Goal: Transaction & Acquisition: Purchase product/service

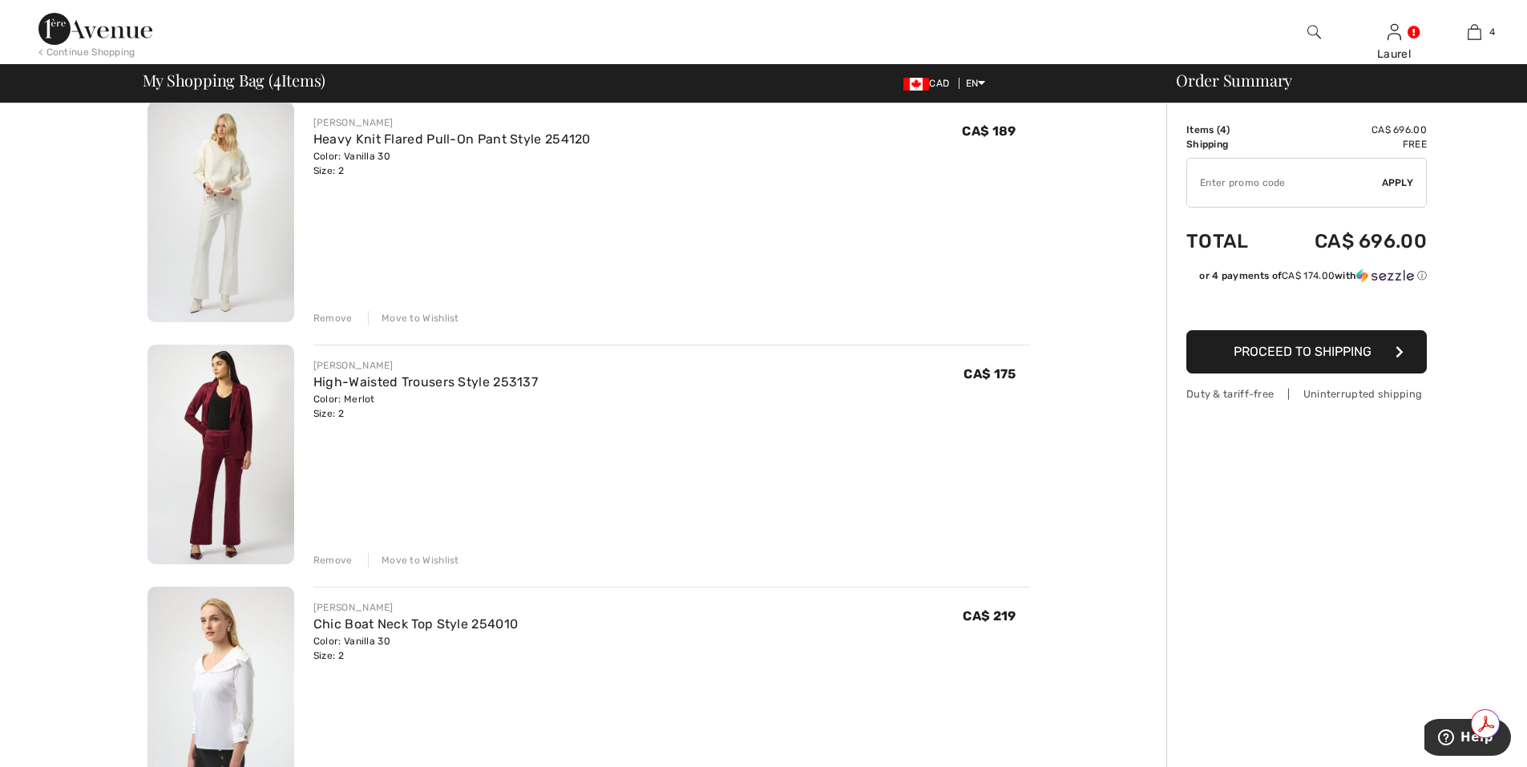
scroll to position [401, 0]
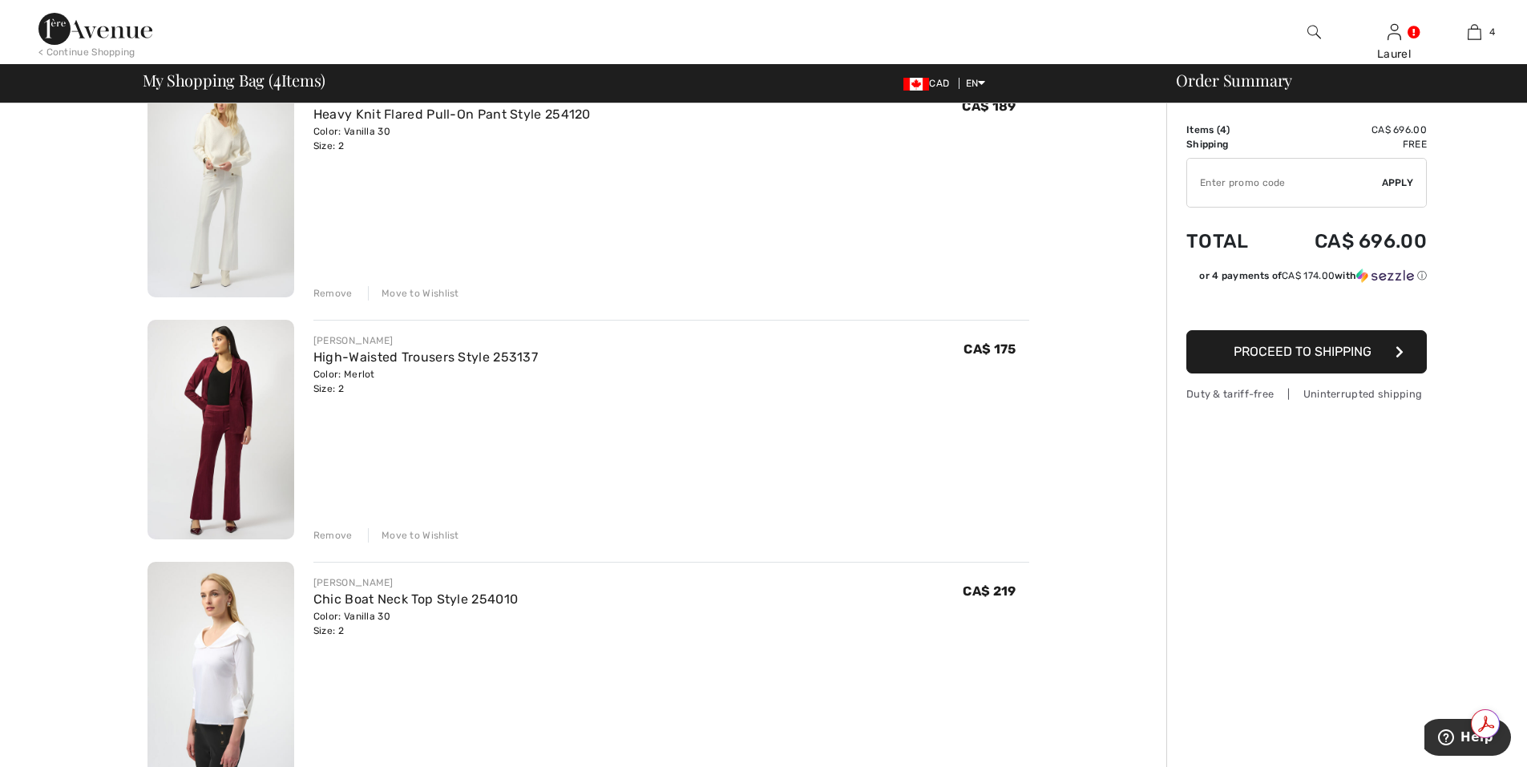
click at [337, 536] on div "Remove" at bounding box center [332, 535] width 39 height 14
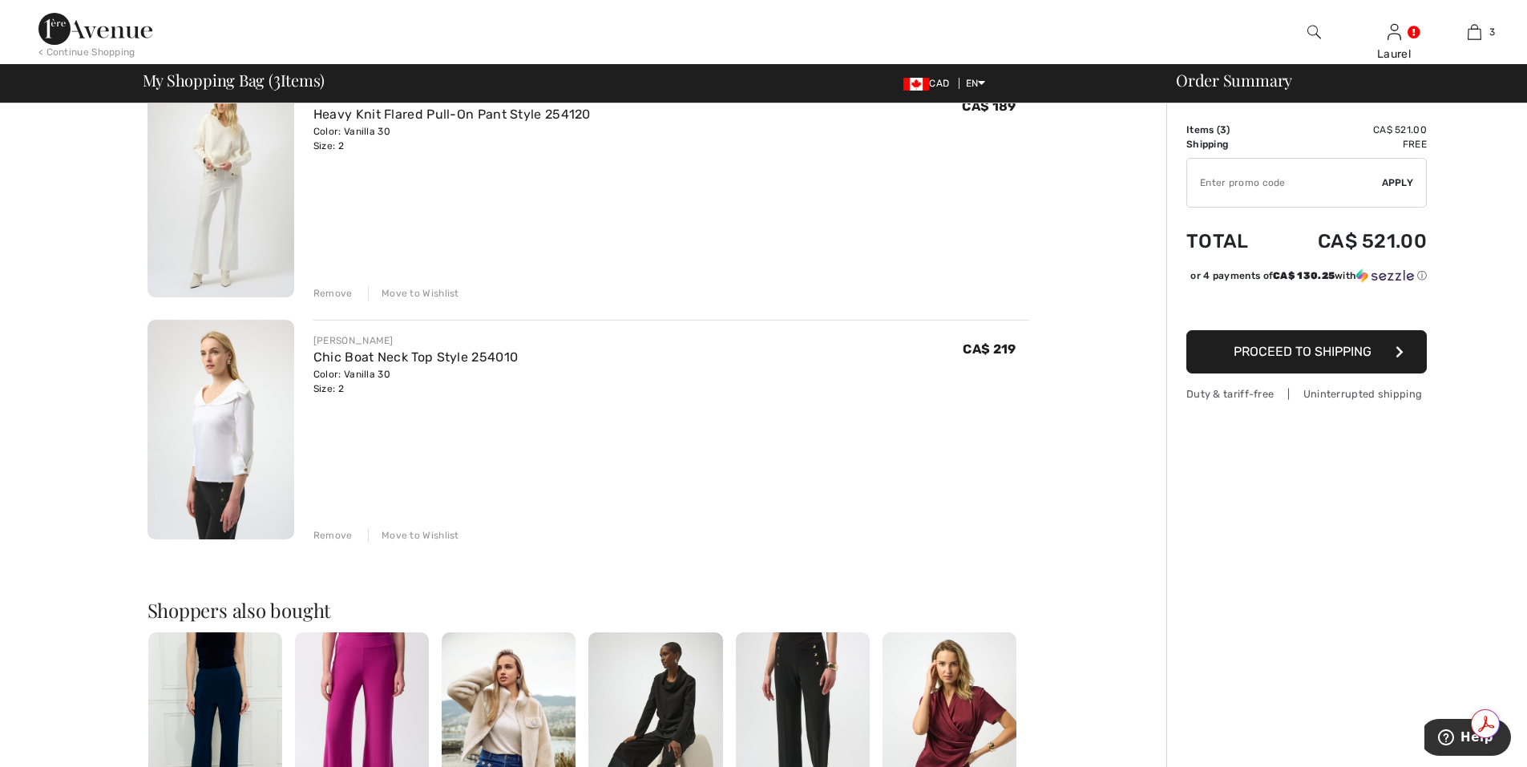
click at [347, 535] on div "Remove" at bounding box center [332, 535] width 39 height 14
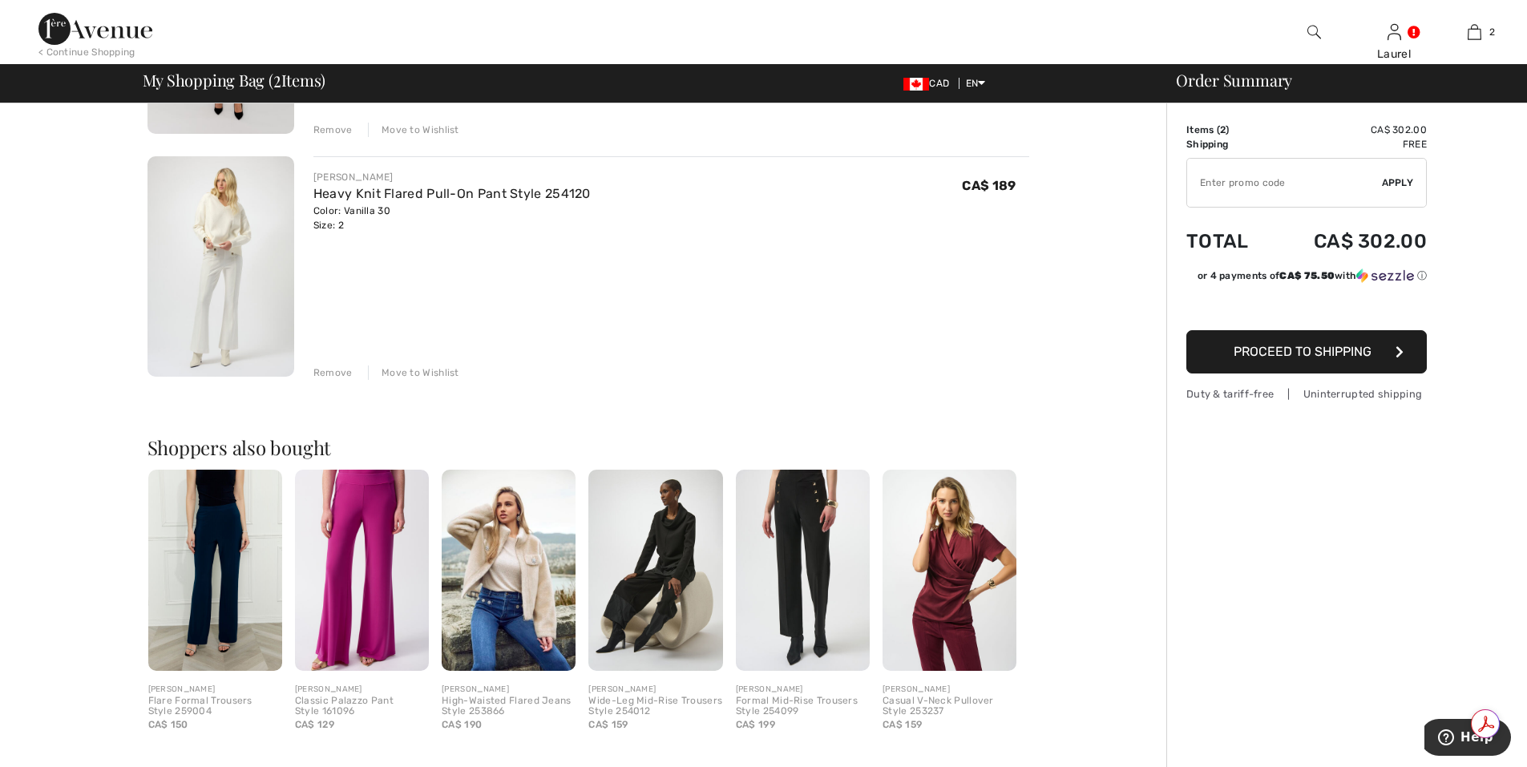
scroll to position [0, 0]
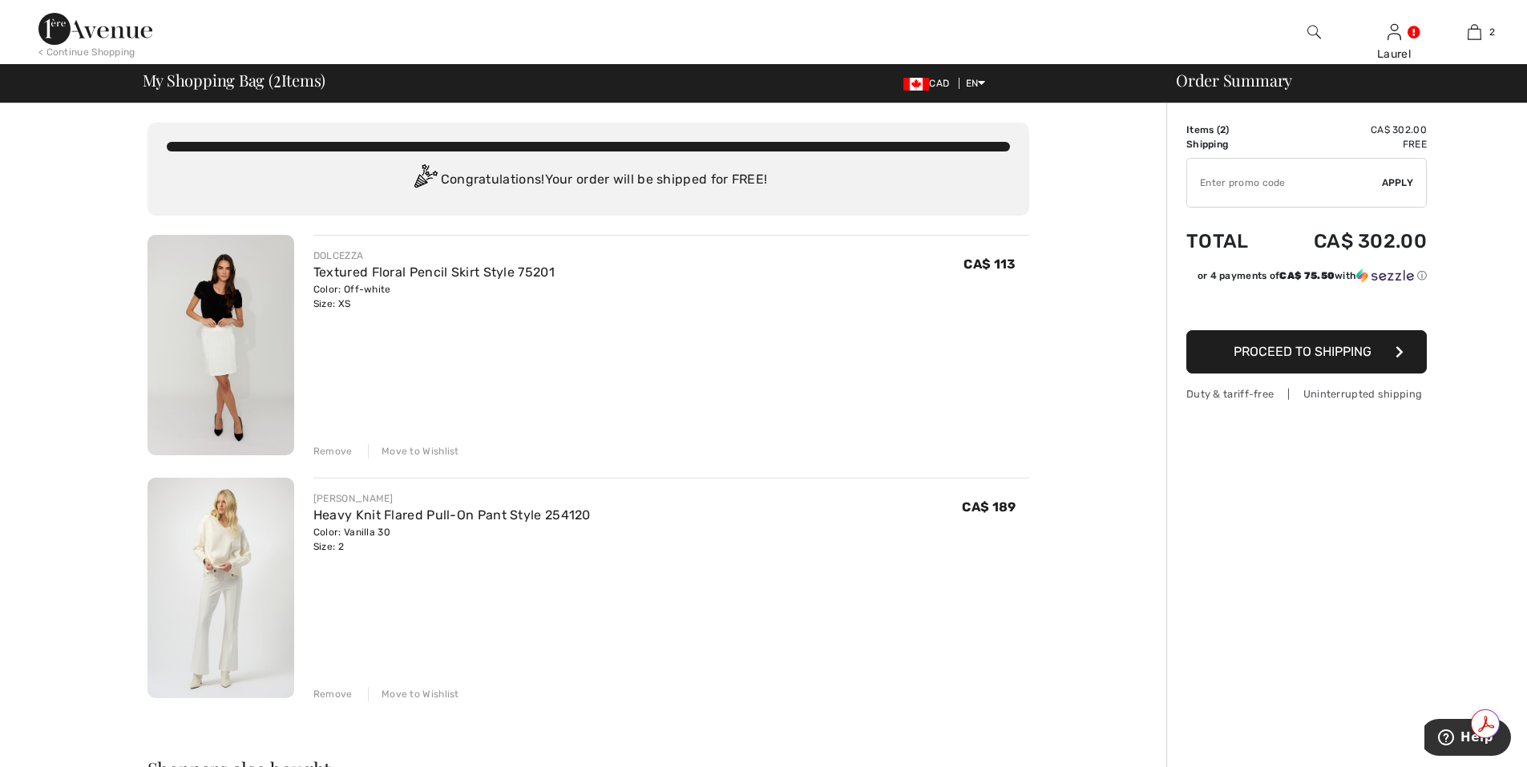
click at [333, 691] on div "Remove" at bounding box center [332, 694] width 39 height 14
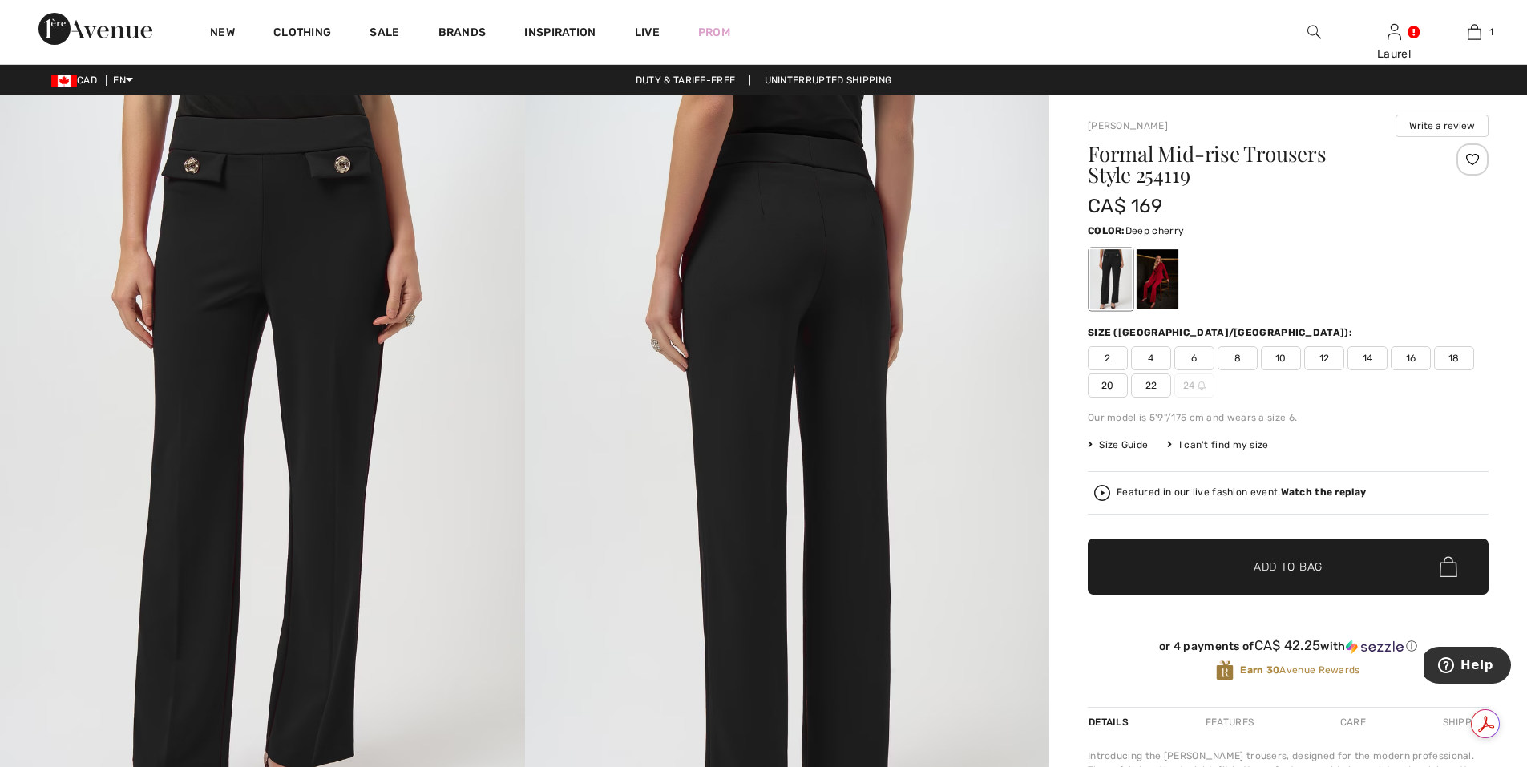
click at [1163, 294] on div at bounding box center [1158, 279] width 42 height 60
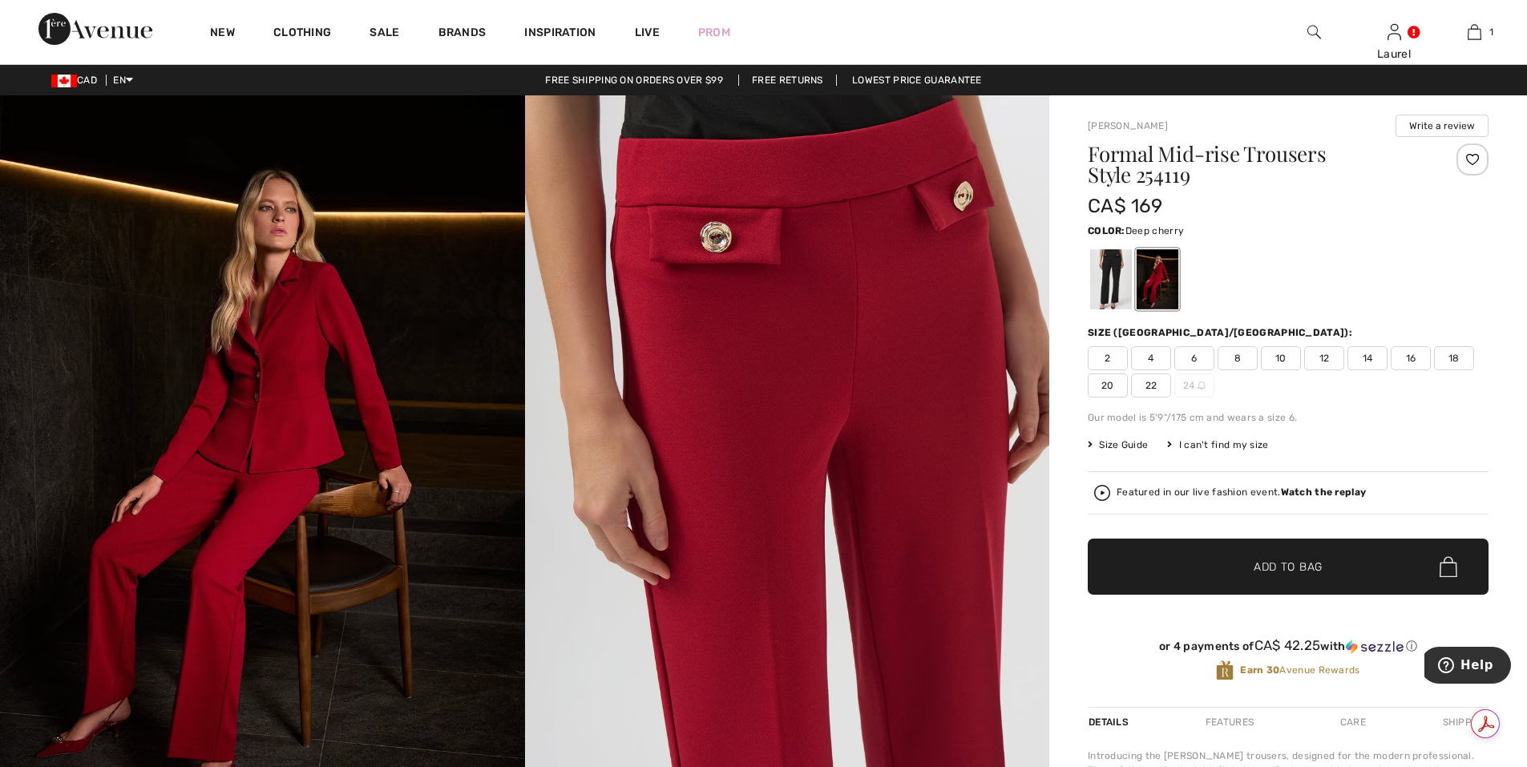
click at [1106, 358] on span "2" at bounding box center [1108, 358] width 40 height 24
click at [1300, 577] on span "✔ Added to Bag Add to Bag" at bounding box center [1288, 567] width 401 height 56
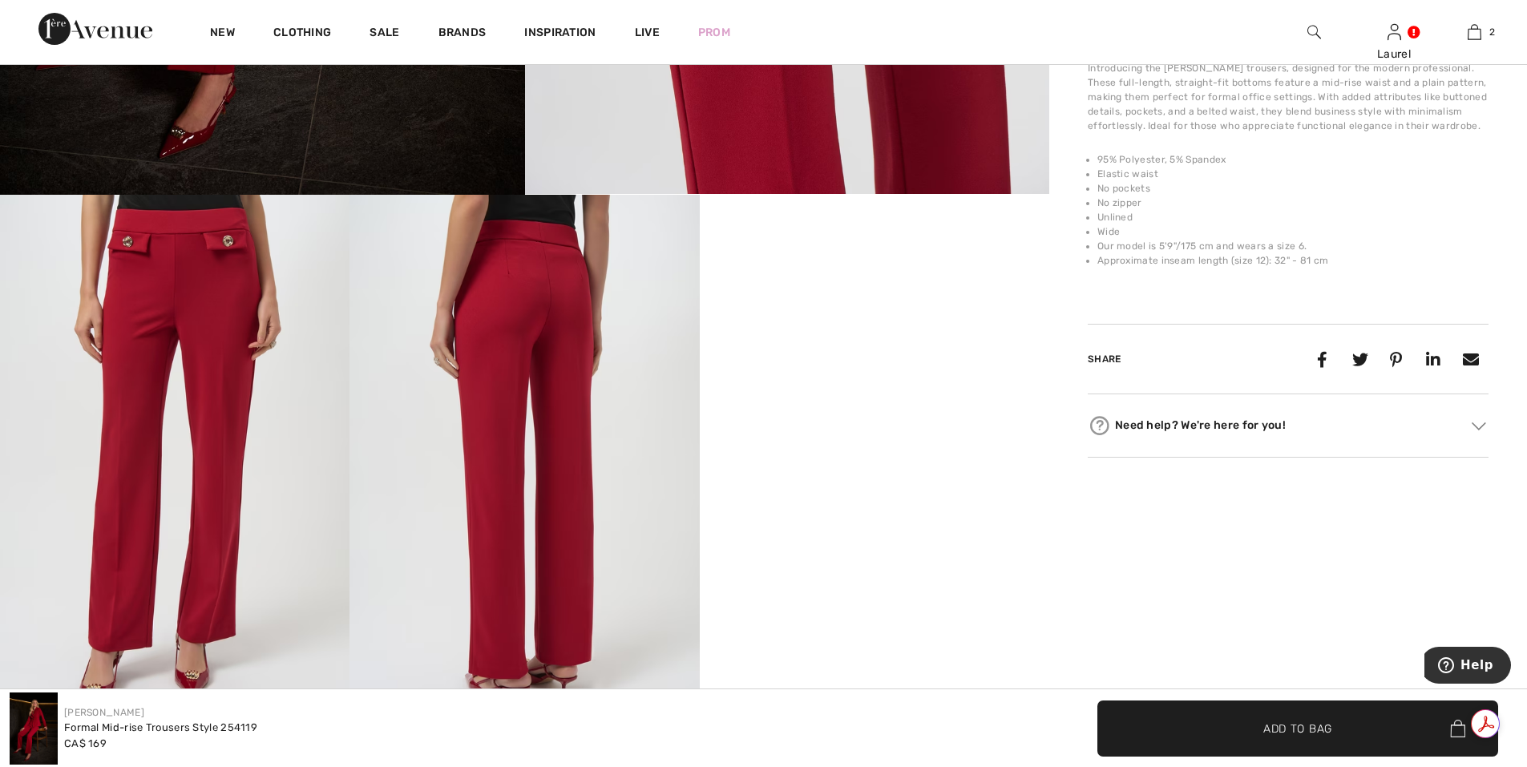
scroll to position [882, 0]
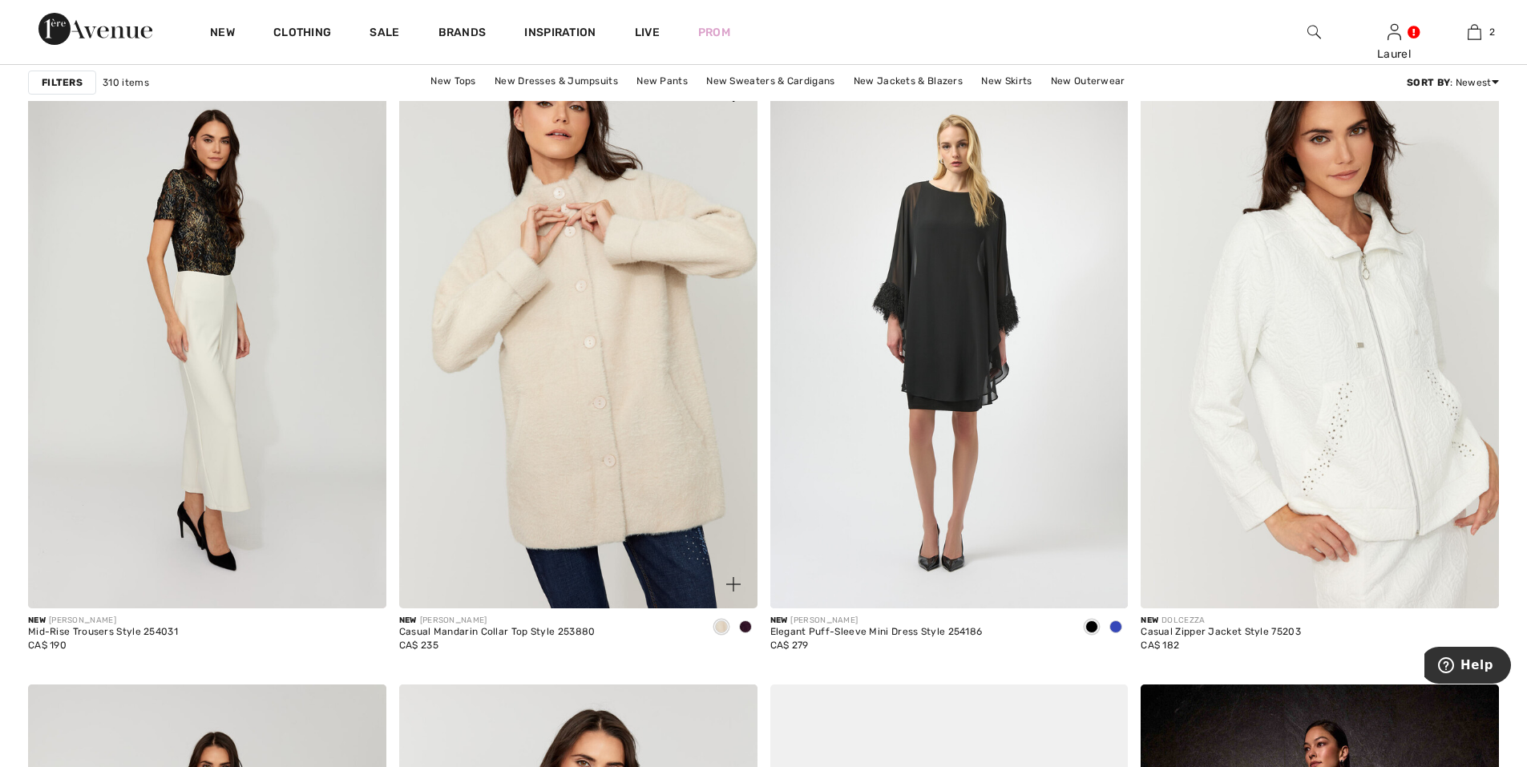
scroll to position [8258, 0]
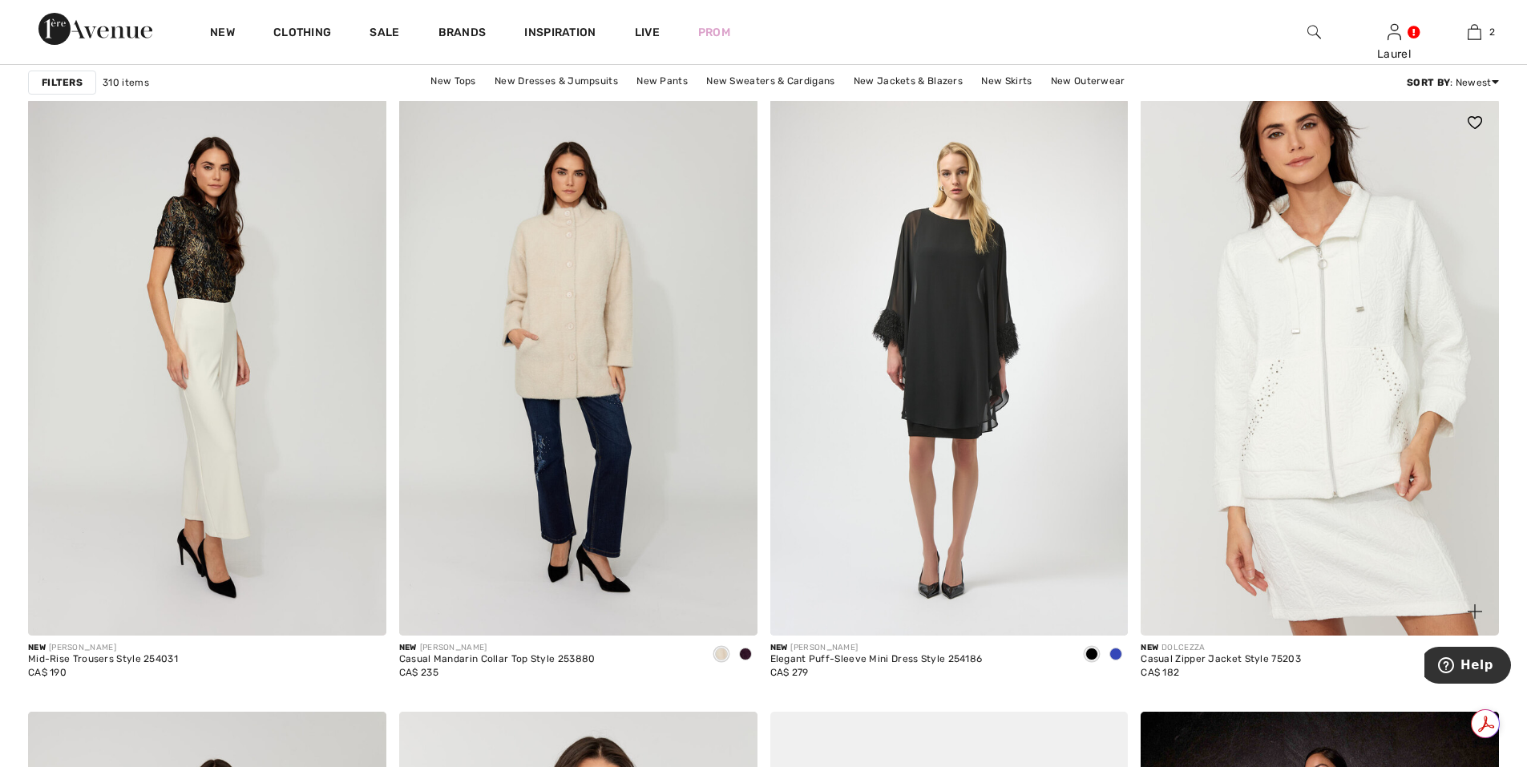
click at [1252, 543] on img at bounding box center [1320, 367] width 358 height 537
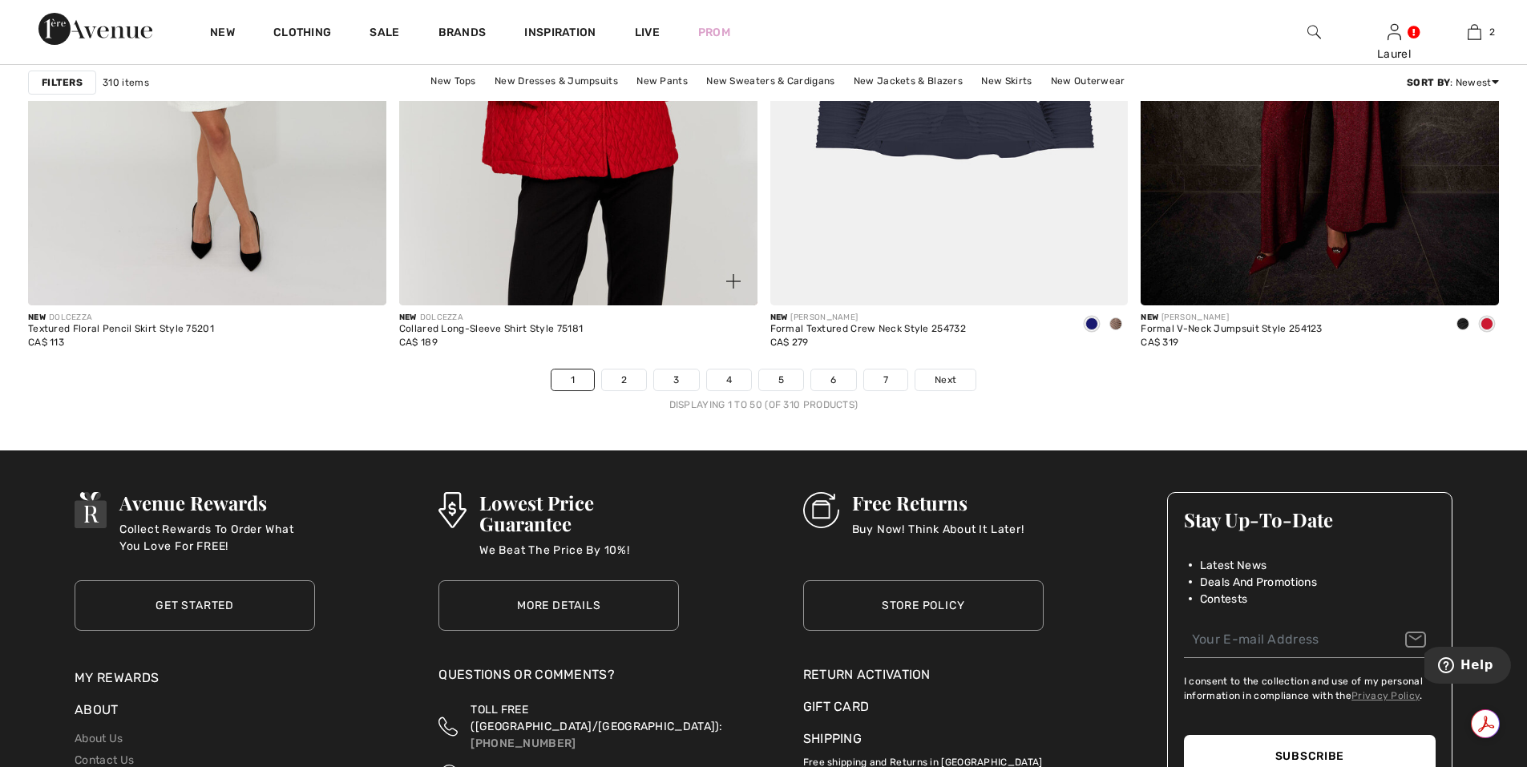
scroll to position [9220, 0]
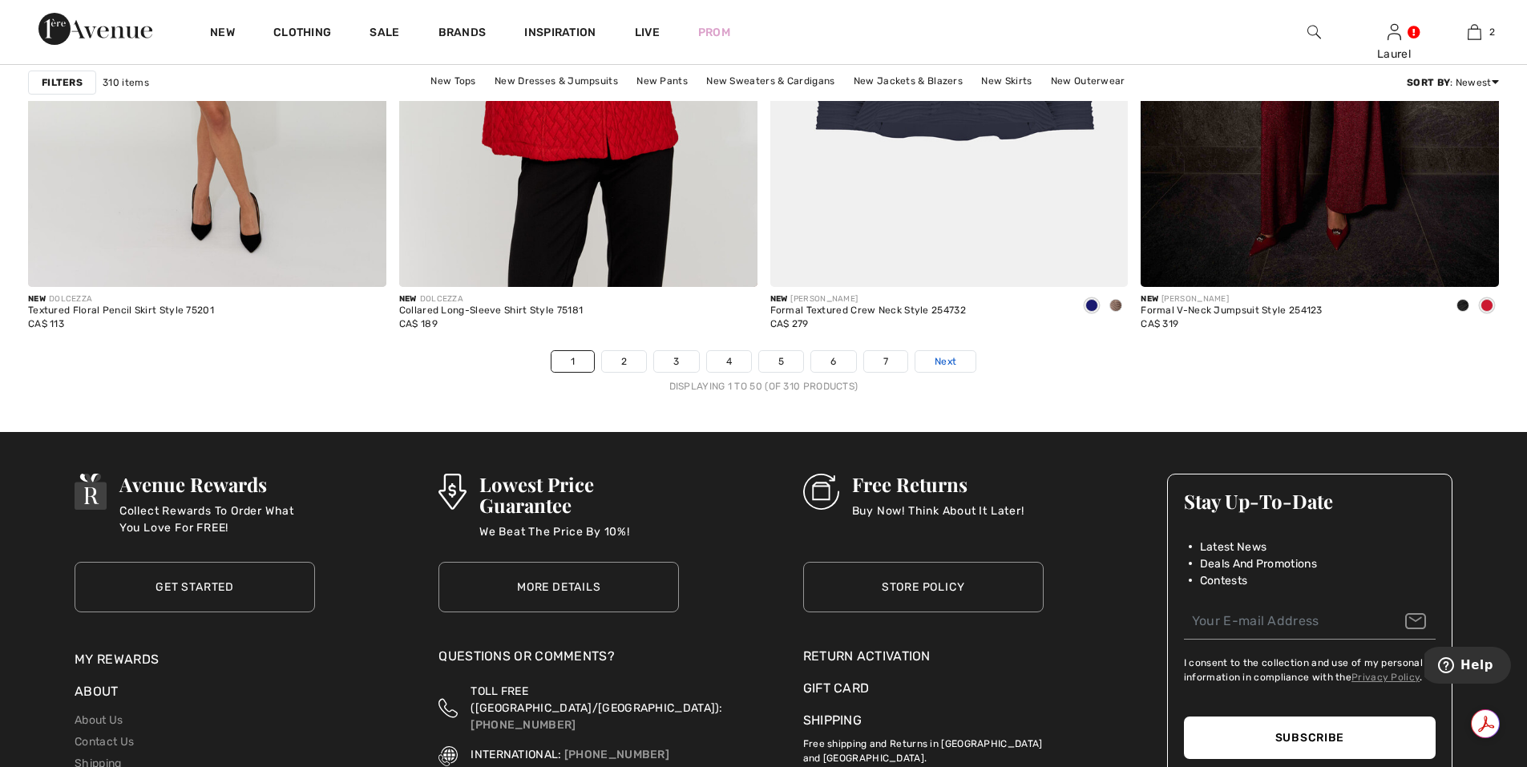
click at [943, 365] on span "Next" at bounding box center [946, 361] width 22 height 14
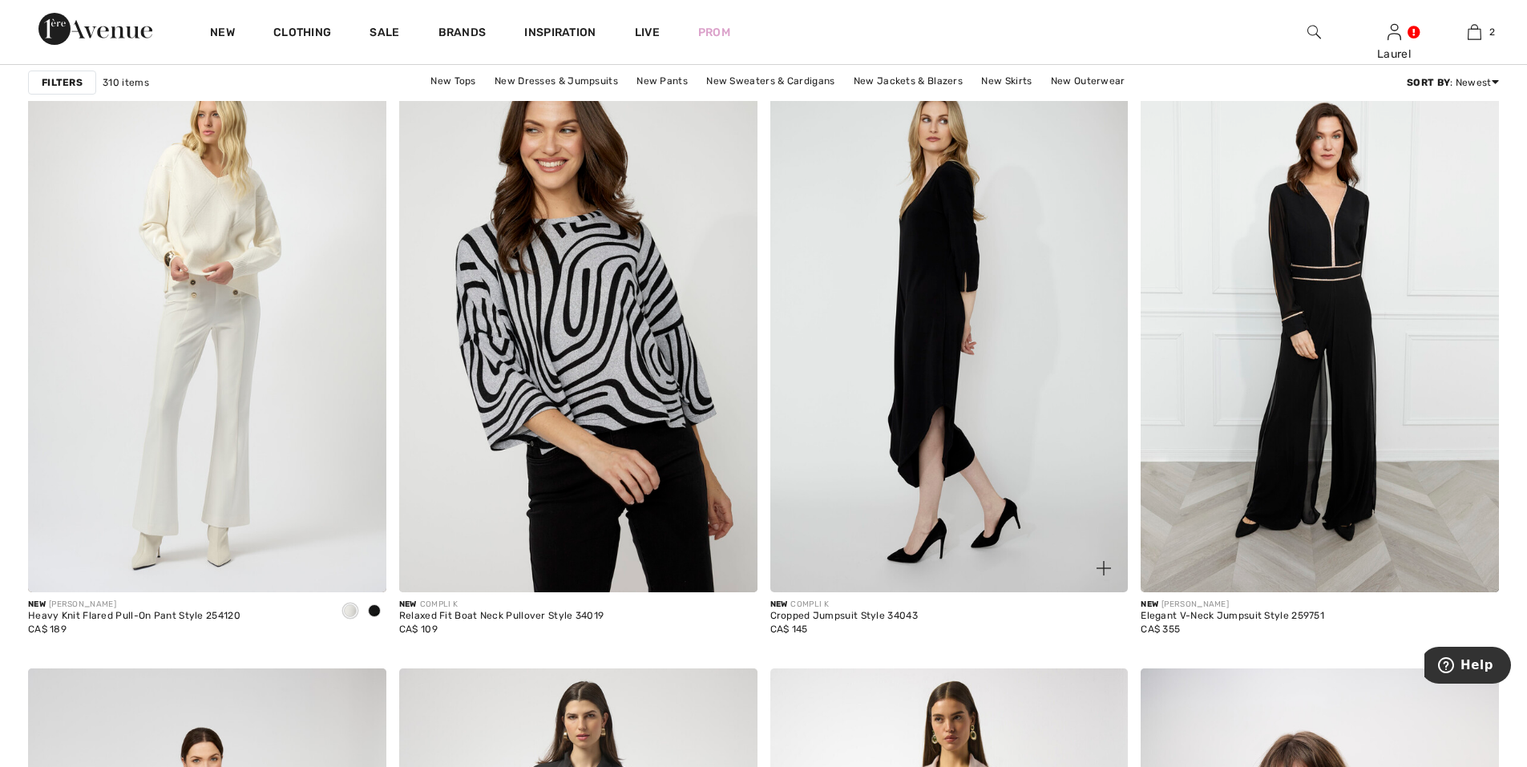
scroll to position [6254, 0]
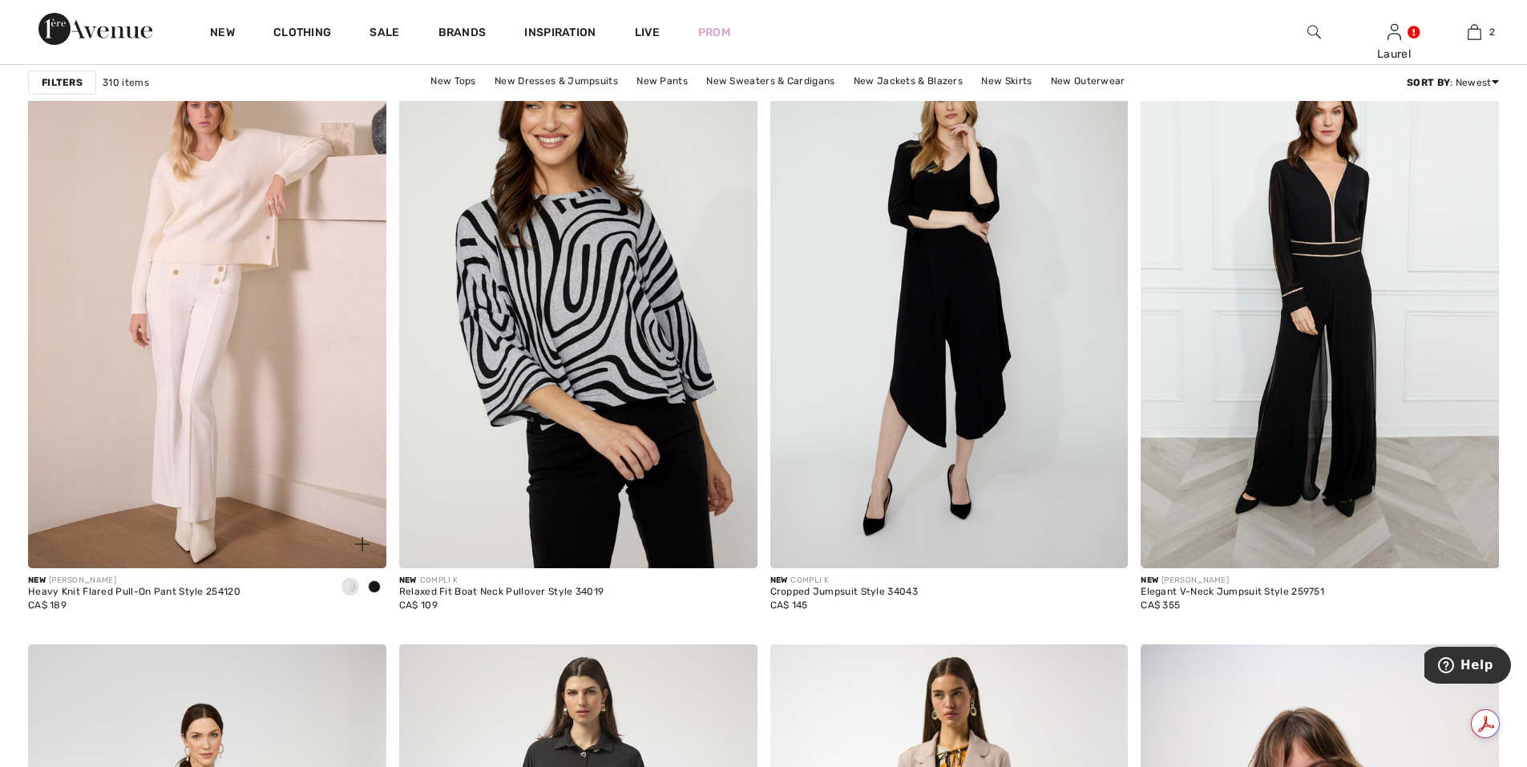
click at [322, 437] on img at bounding box center [207, 299] width 358 height 537
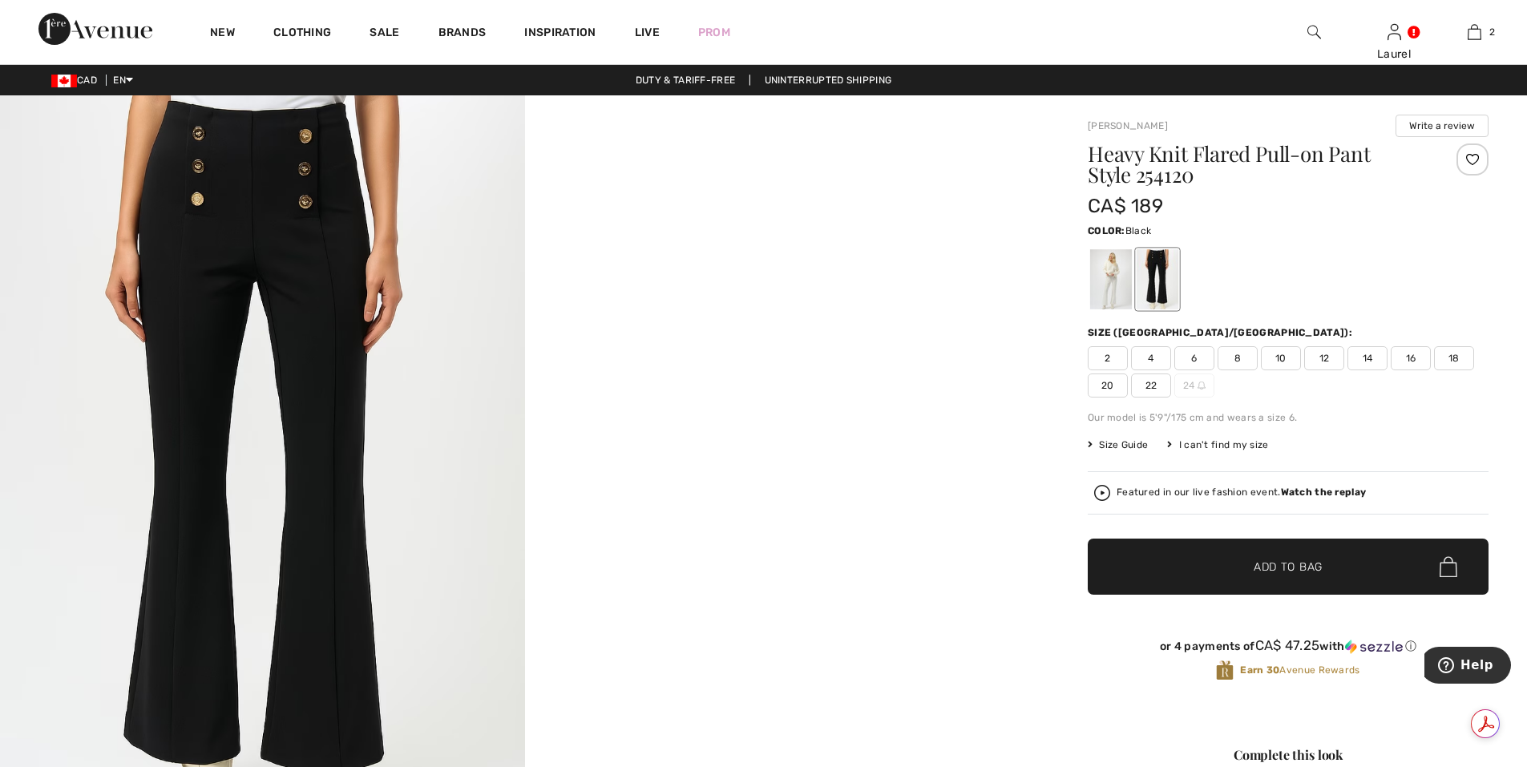
click at [1107, 359] on span "2" at bounding box center [1108, 358] width 40 height 24
click at [1284, 569] on span "Add to Bag" at bounding box center [1288, 567] width 69 height 17
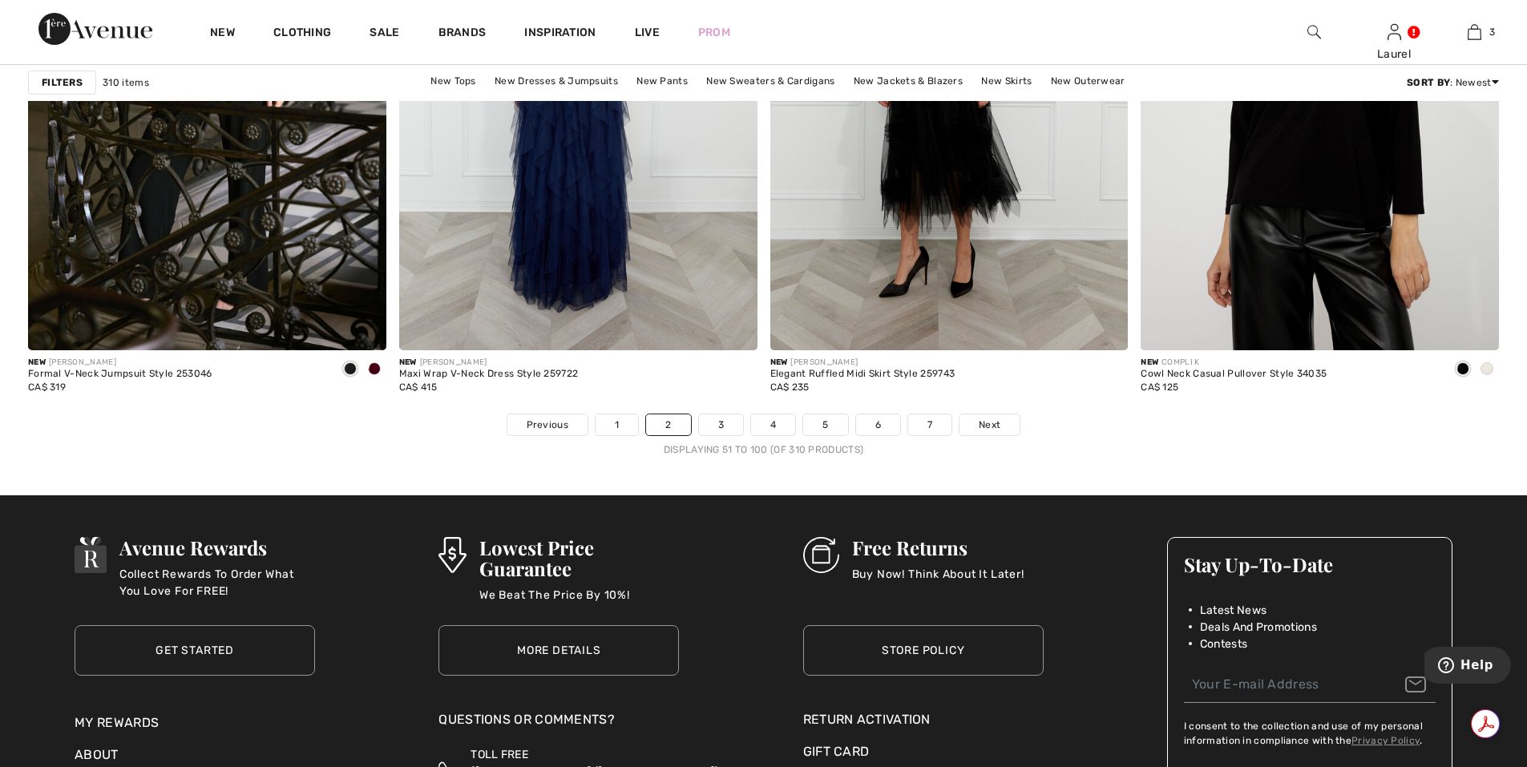
scroll to position [9220, 0]
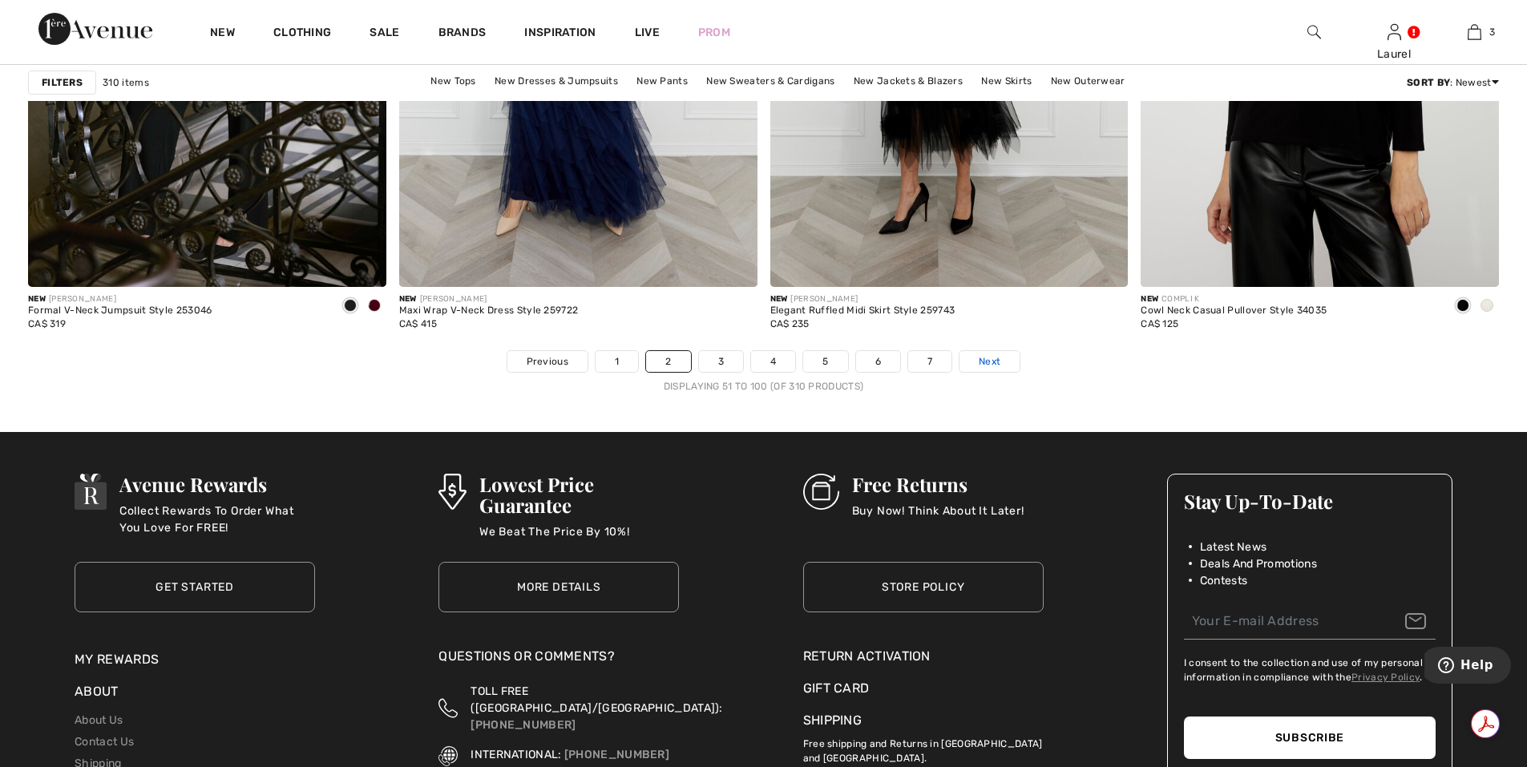
click at [985, 360] on span "Next" at bounding box center [990, 361] width 22 height 14
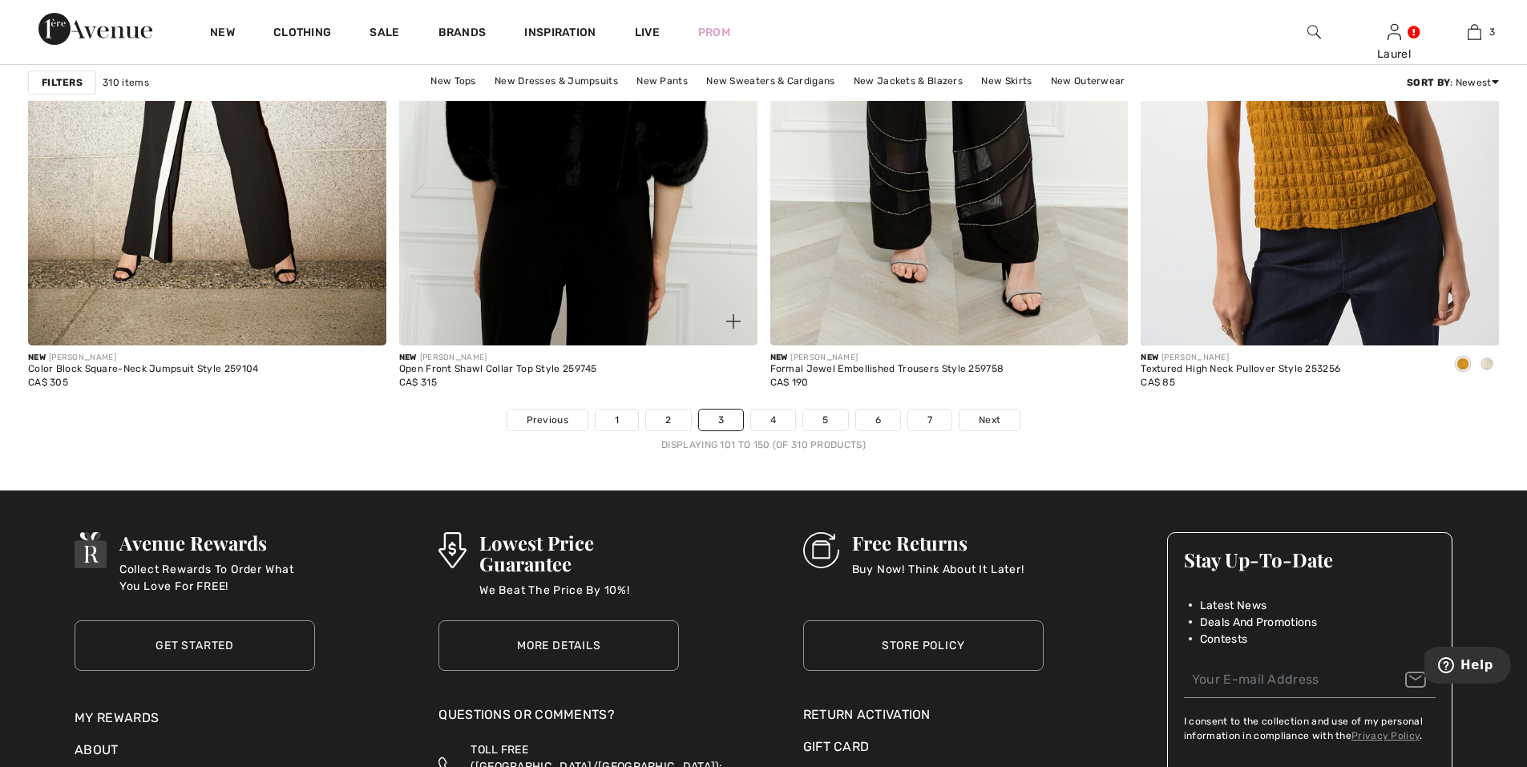
scroll to position [9220, 0]
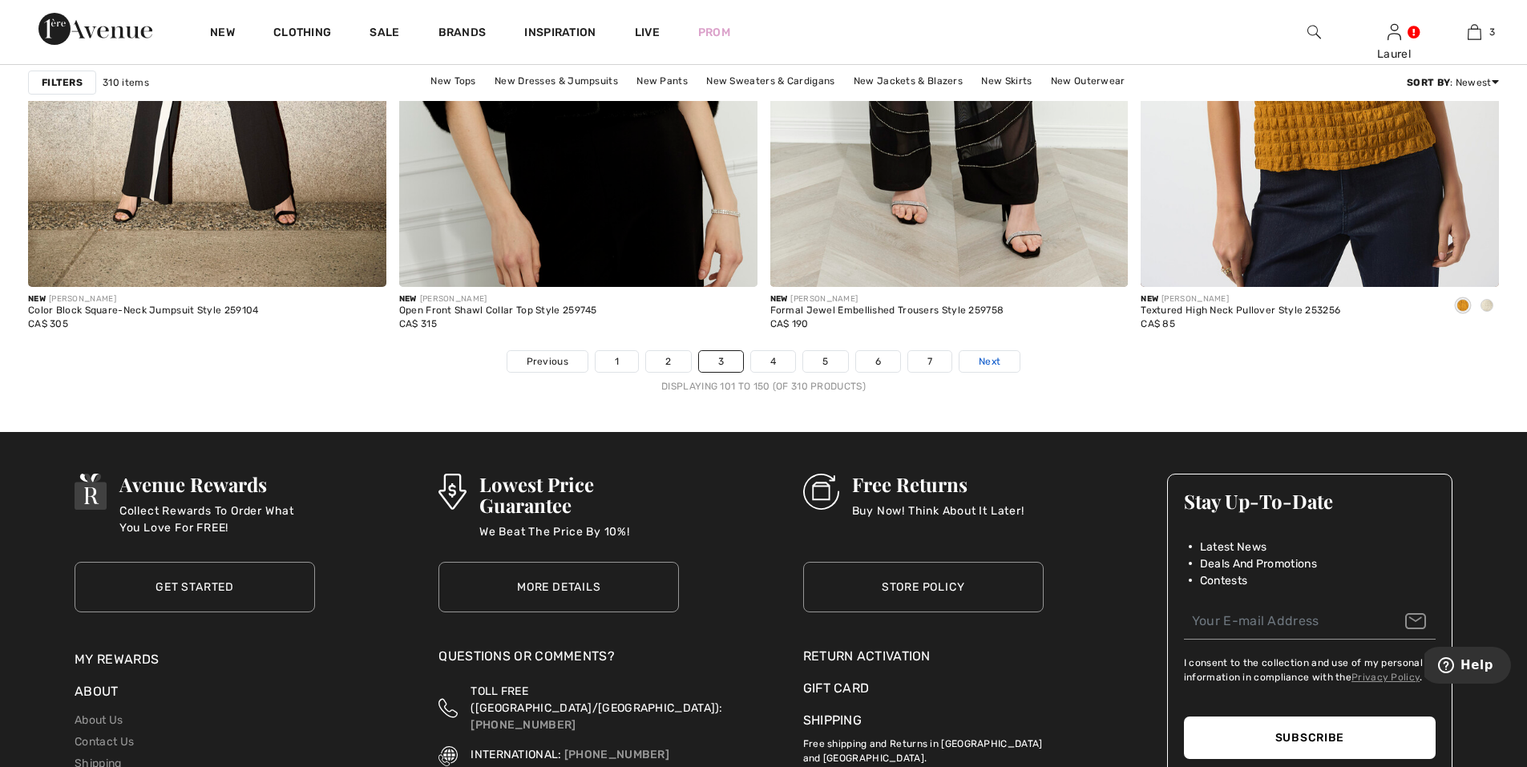
click at [987, 362] on span "Next" at bounding box center [990, 361] width 22 height 14
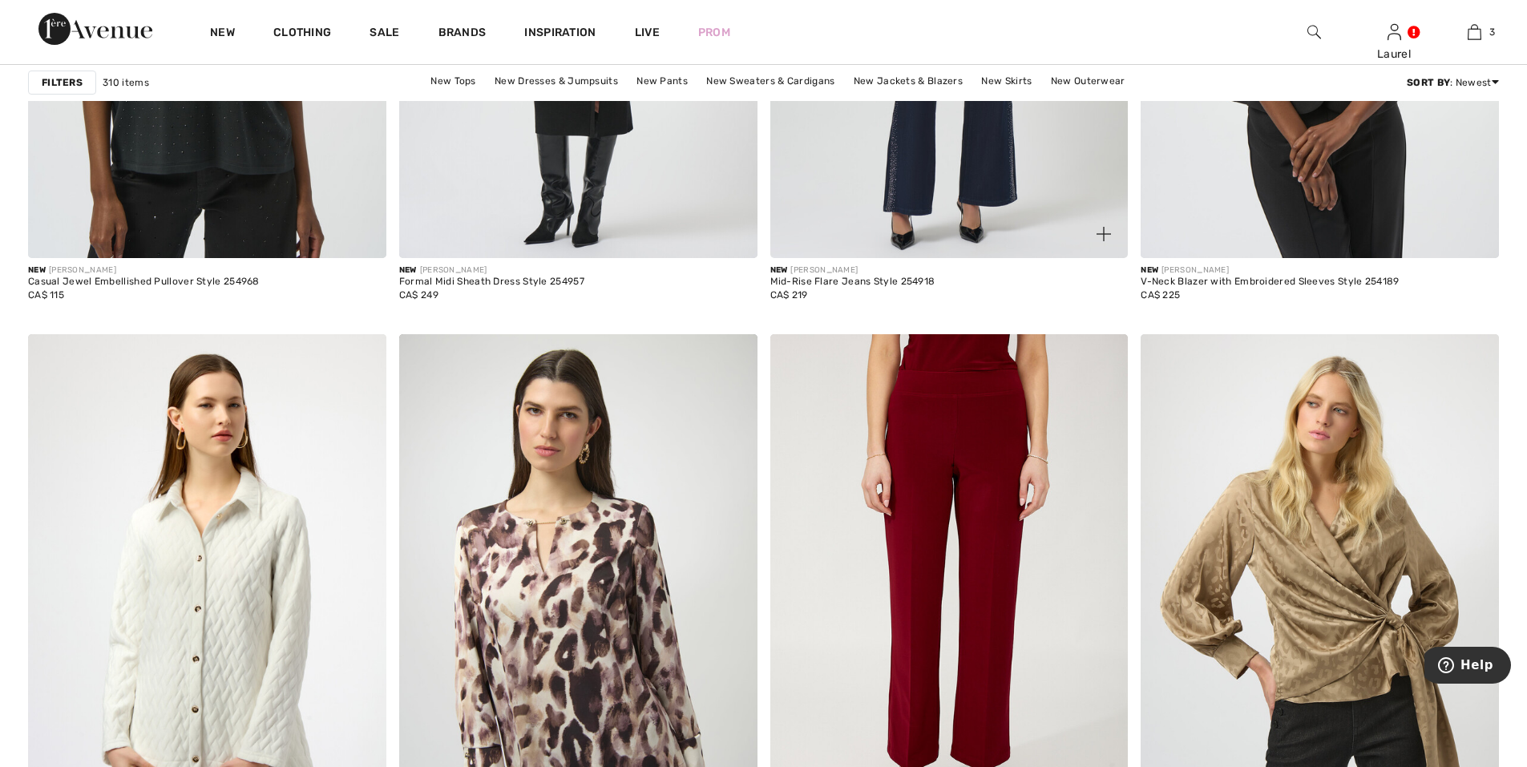
scroll to position [1924, 0]
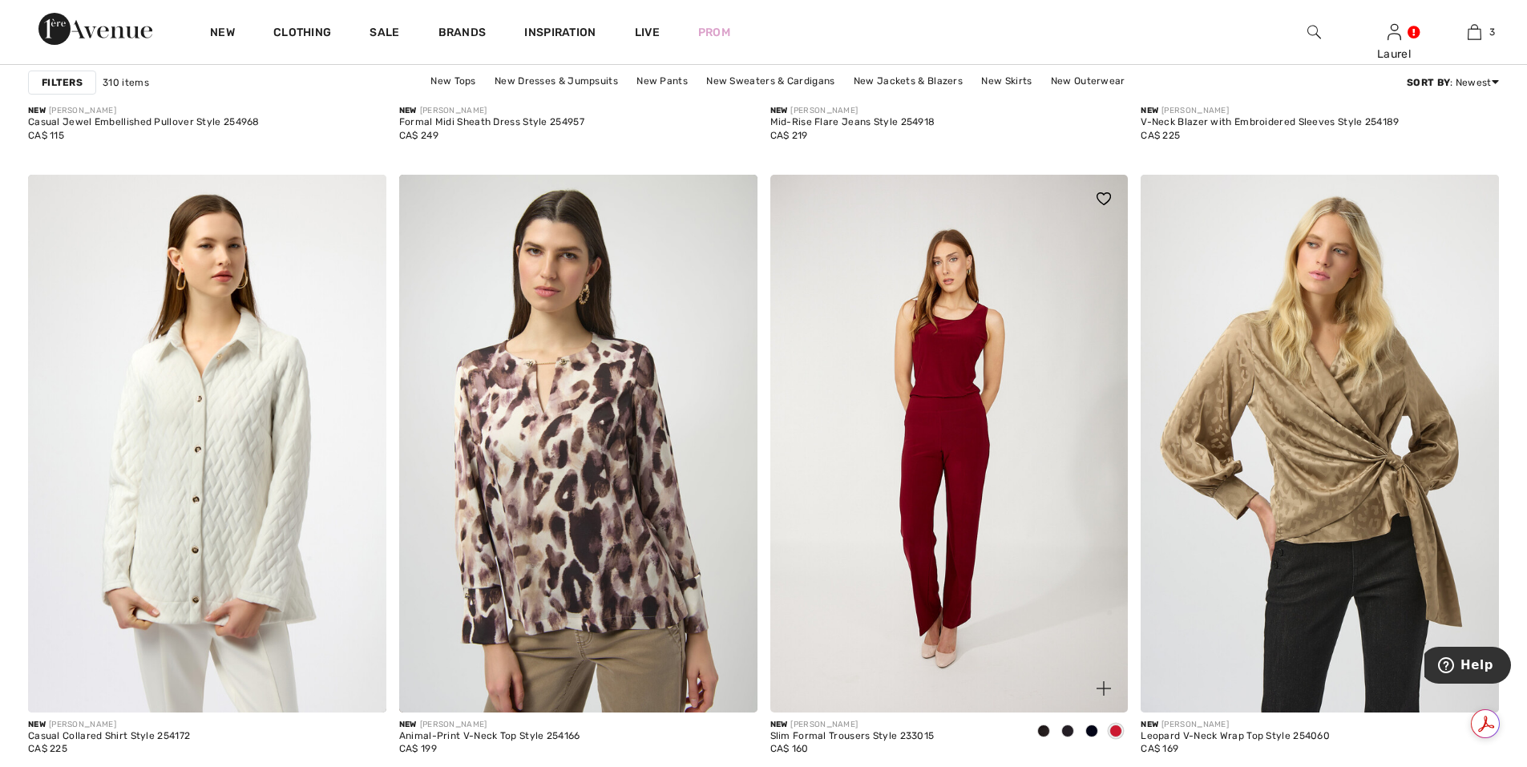
click at [926, 499] on img at bounding box center [949, 443] width 358 height 537
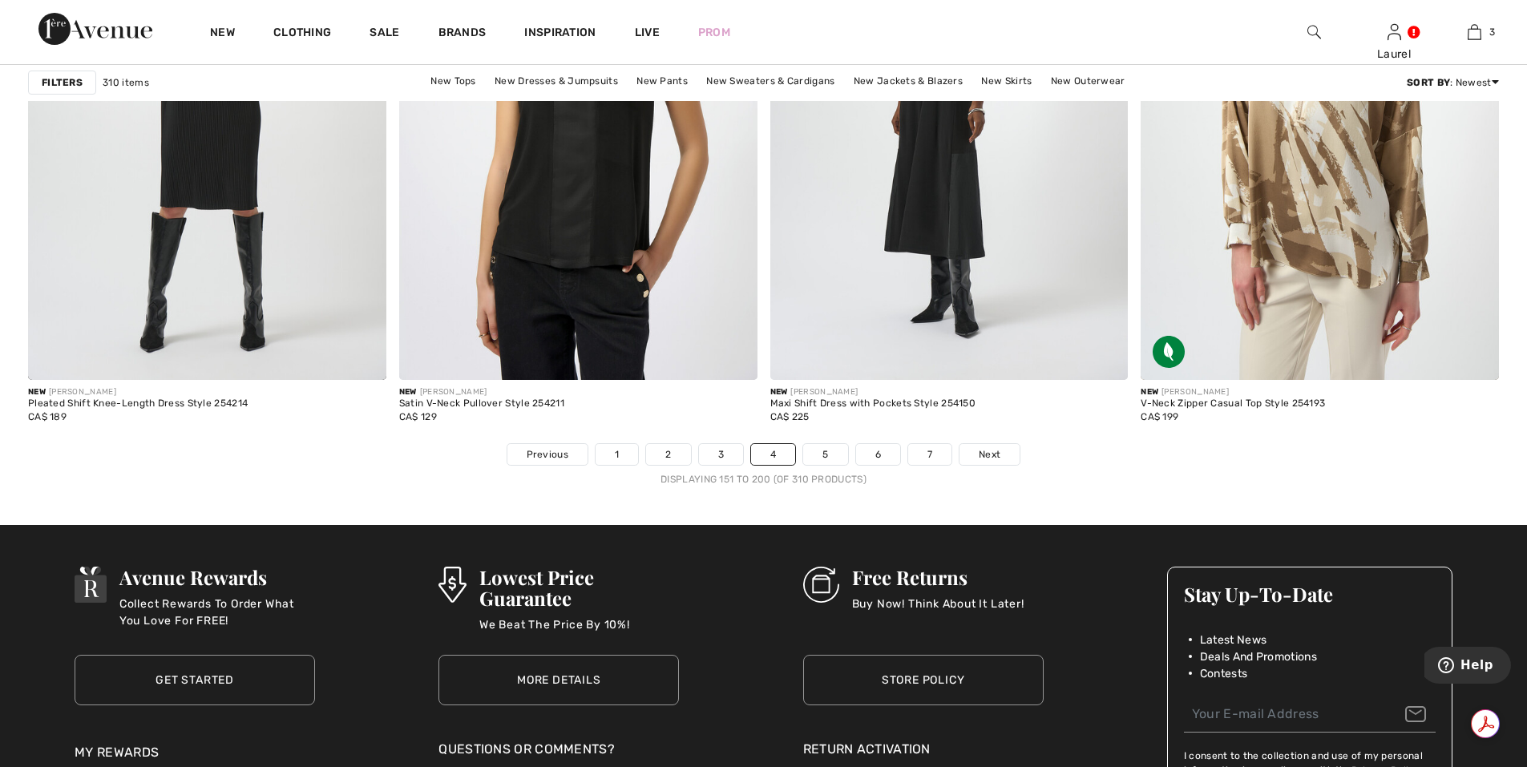
scroll to position [9220, 0]
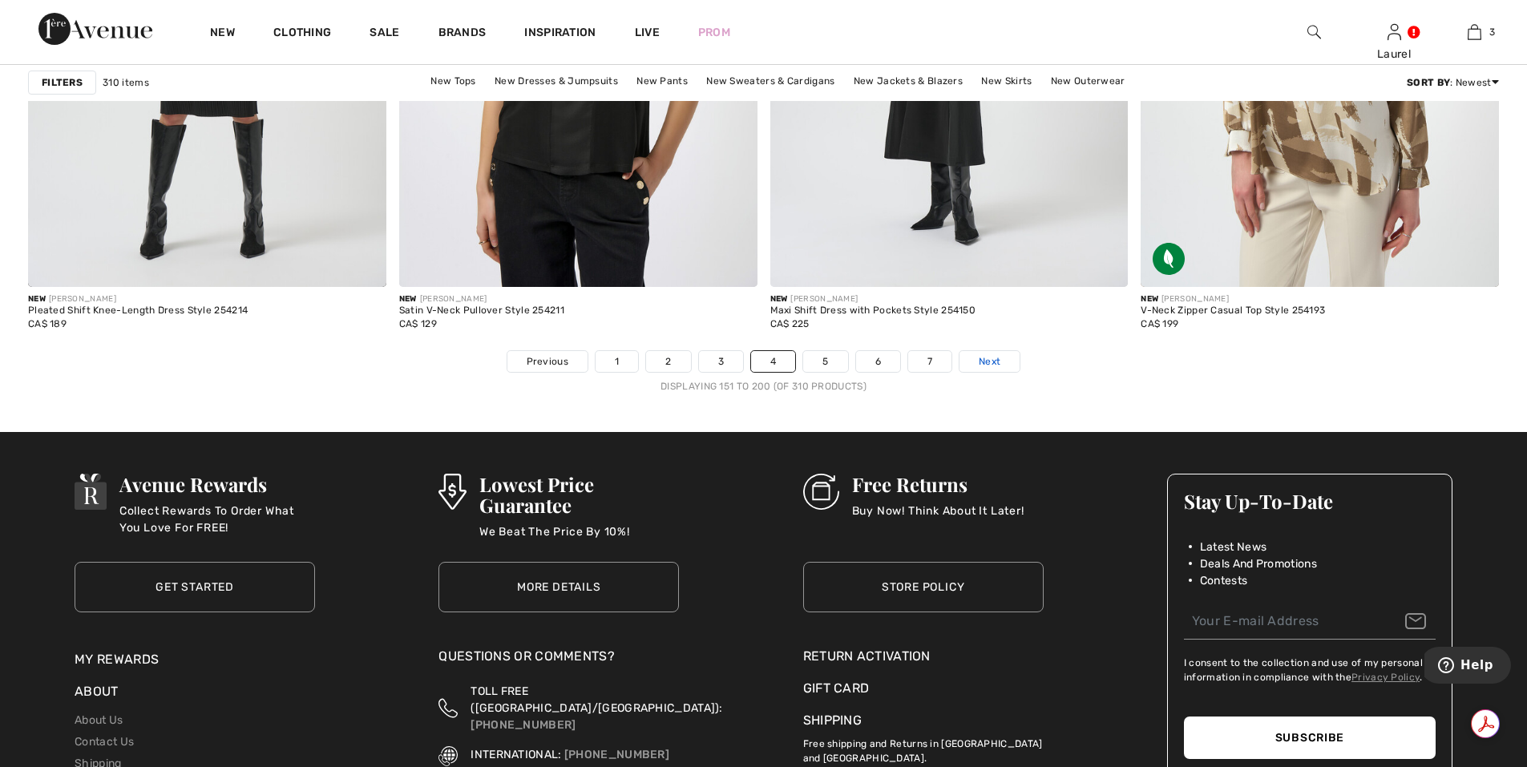
click at [991, 360] on span "Next" at bounding box center [990, 361] width 22 height 14
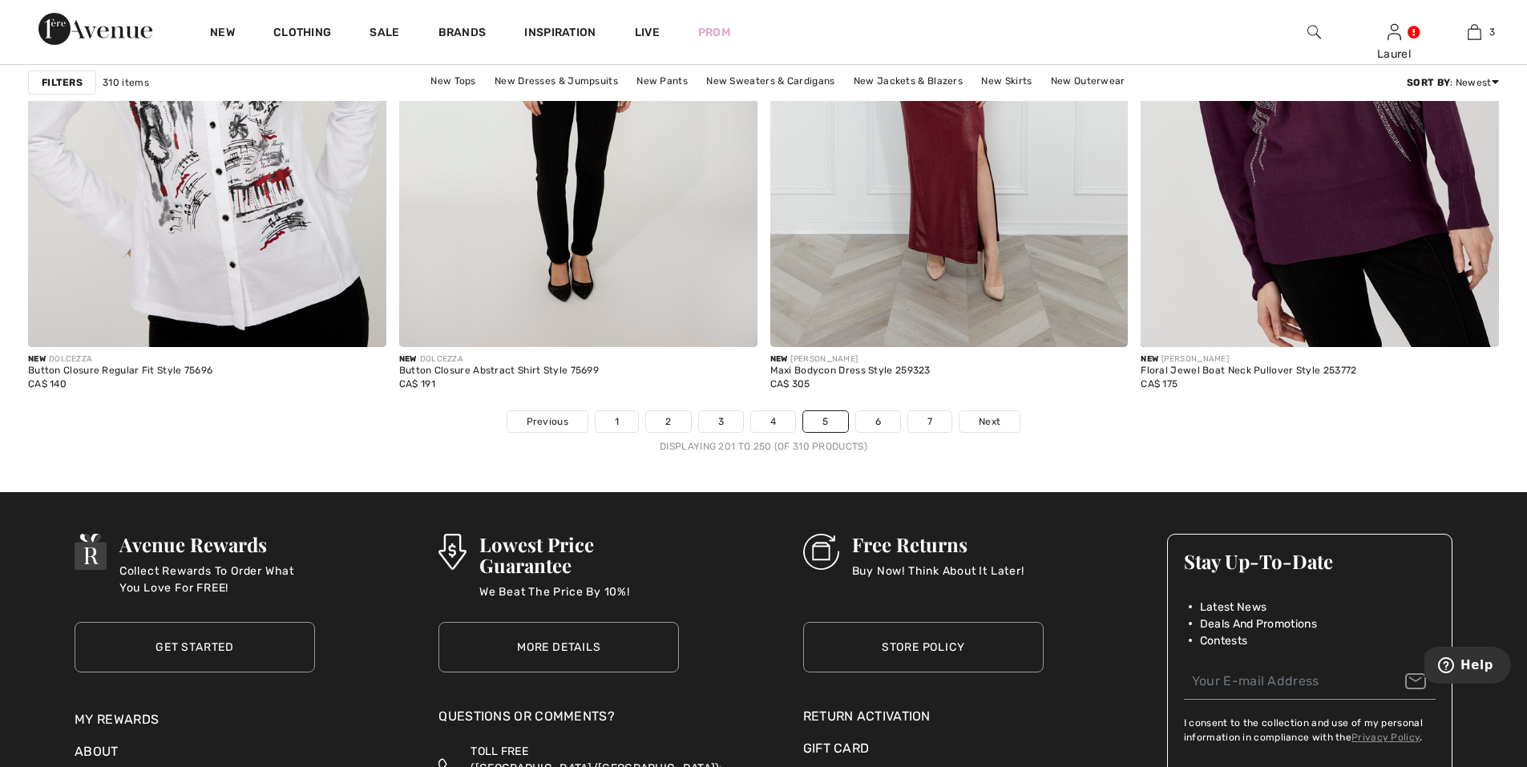
scroll to position [9140, 0]
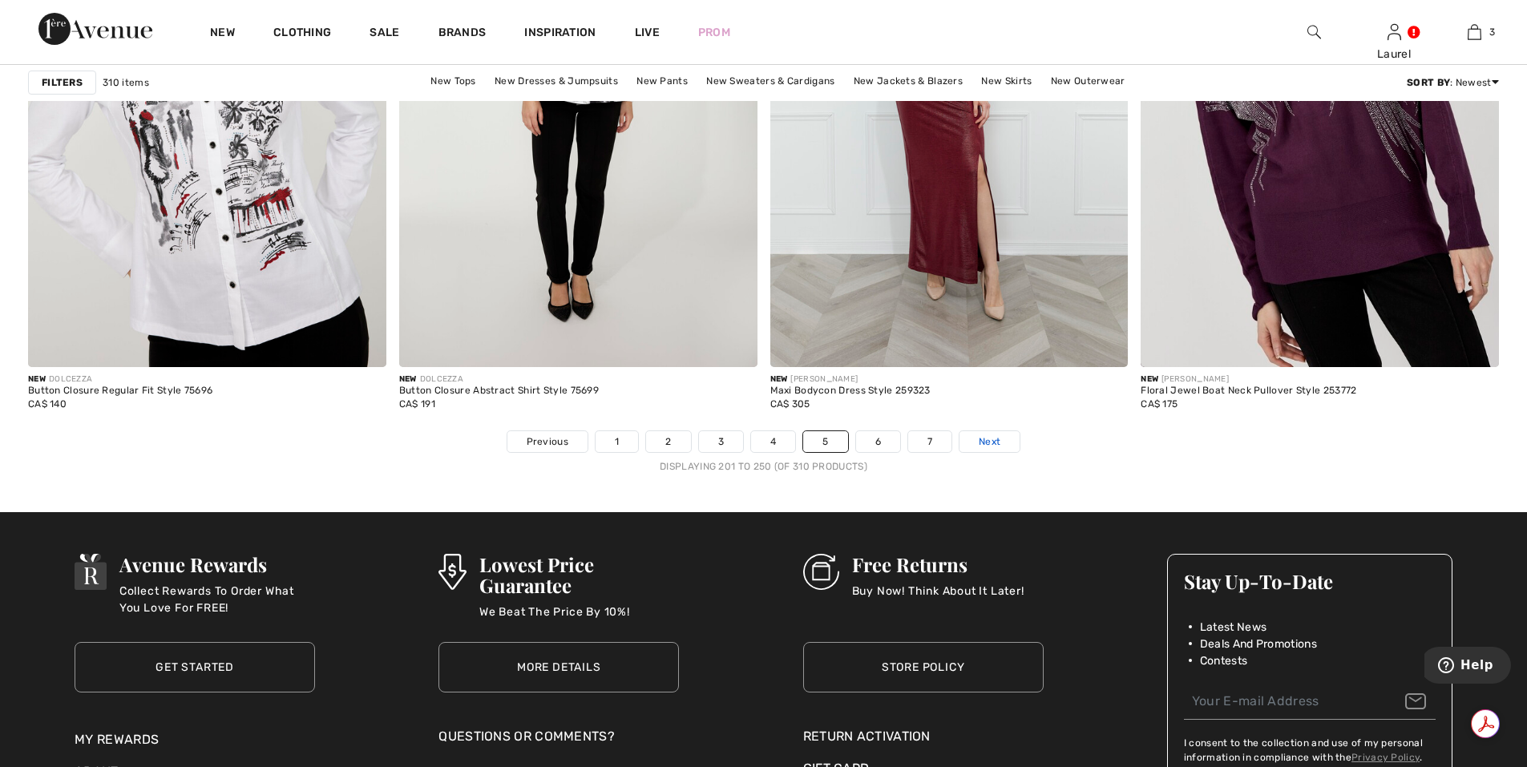
click at [1002, 441] on link "Next" at bounding box center [990, 441] width 60 height 21
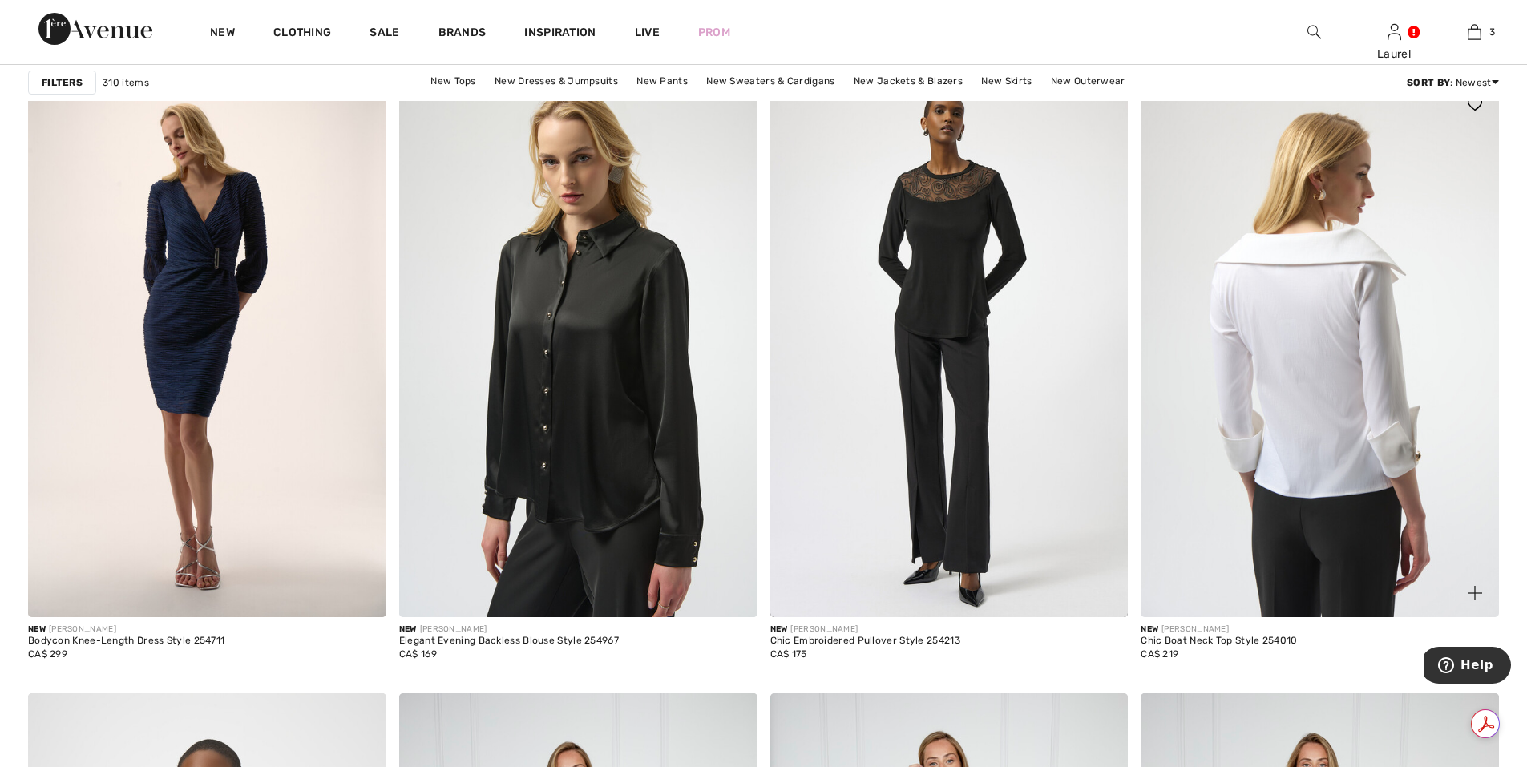
scroll to position [2967, 0]
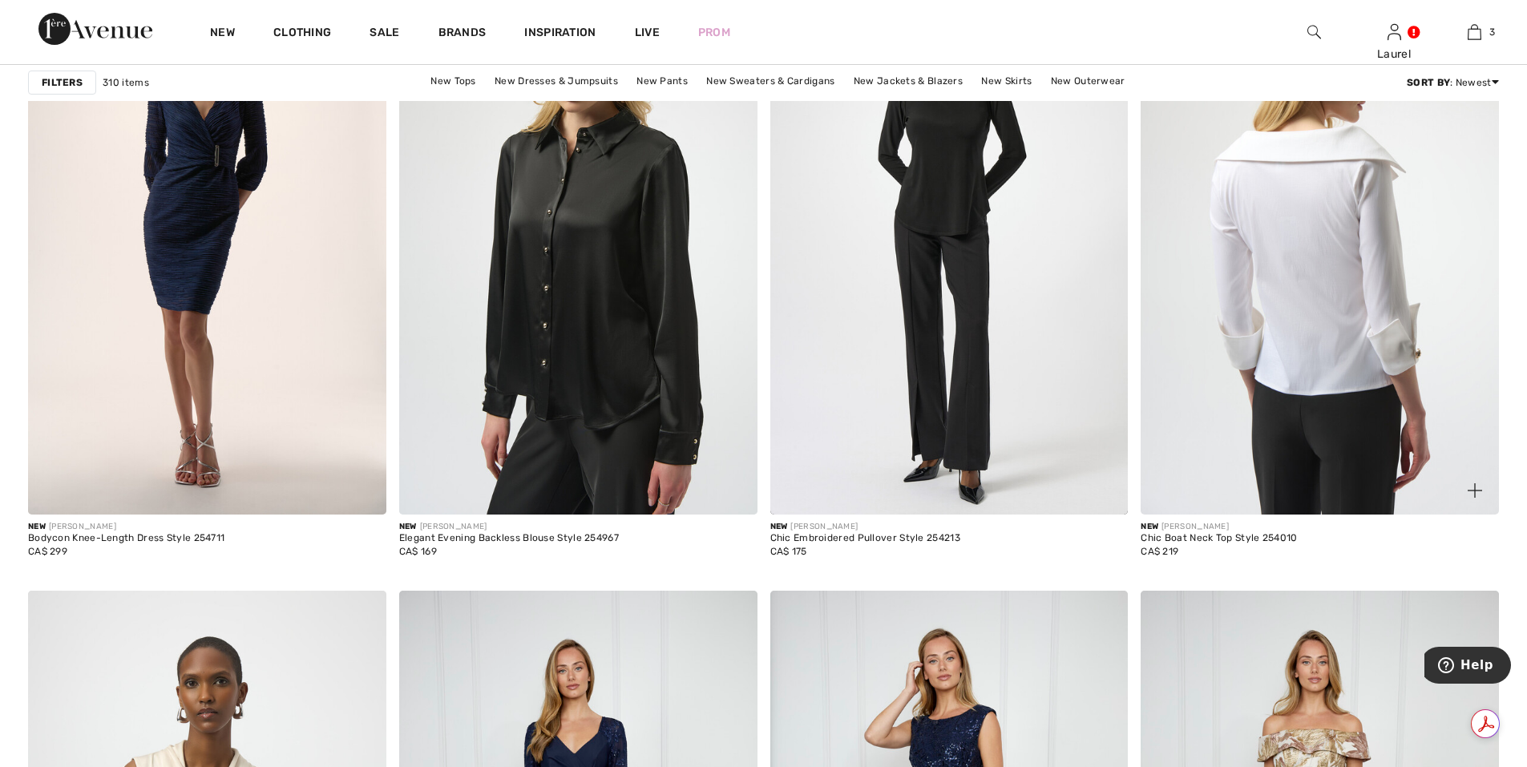
click at [1359, 448] on img at bounding box center [1320, 246] width 358 height 537
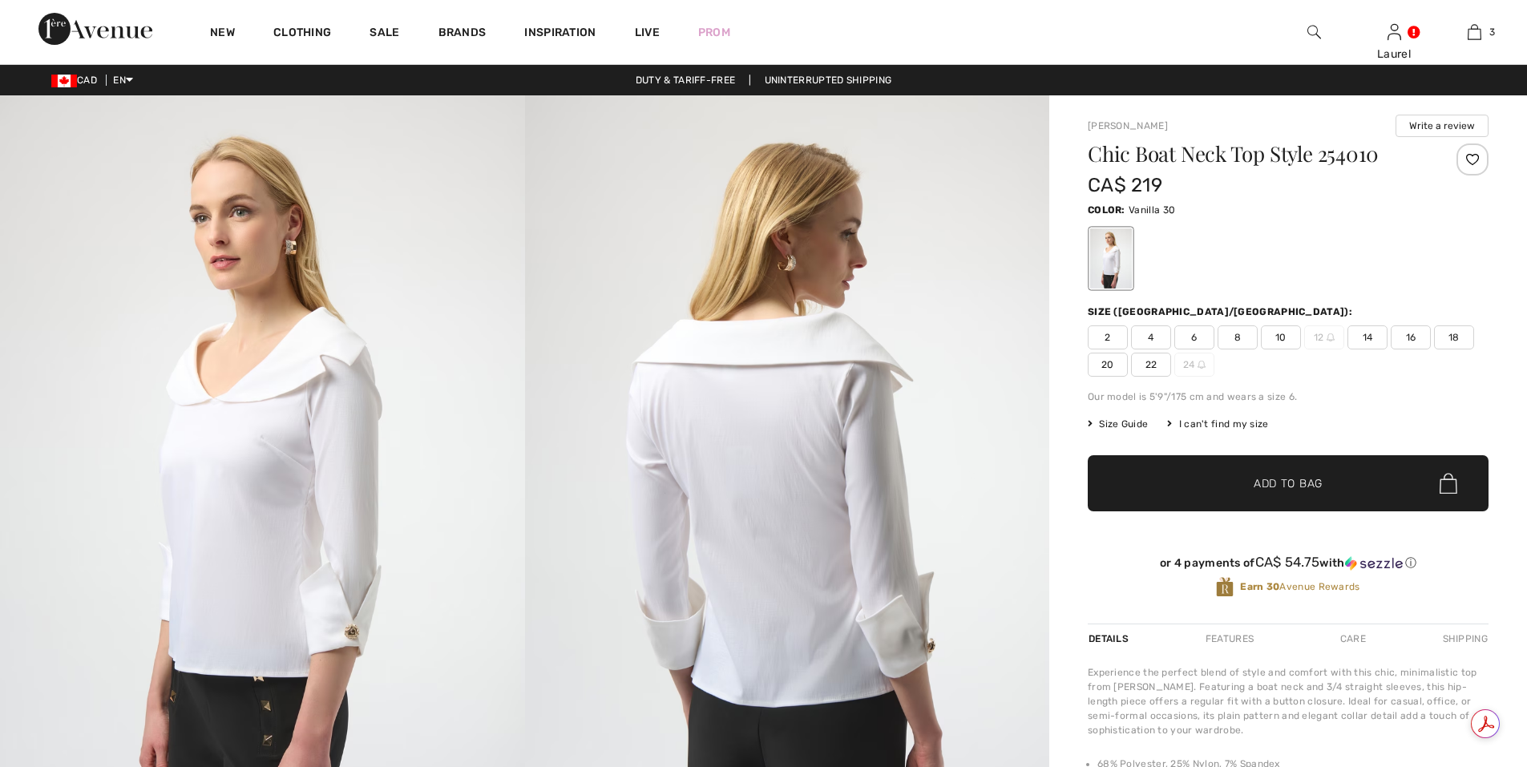
checkbox input "true"
click at [1109, 339] on span "2" at bounding box center [1108, 338] width 40 height 24
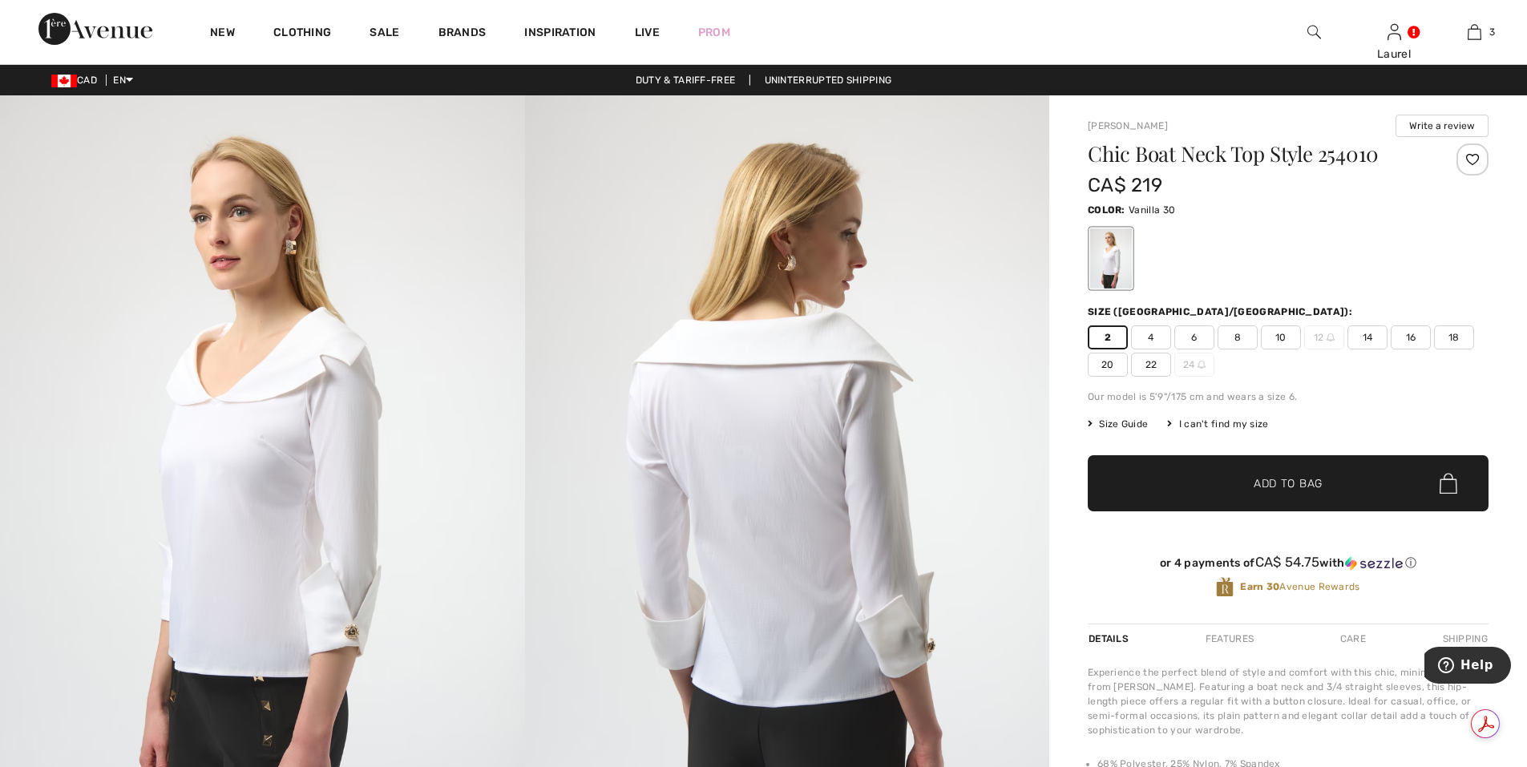
click at [1272, 486] on span "Add to Bag" at bounding box center [1288, 483] width 69 height 17
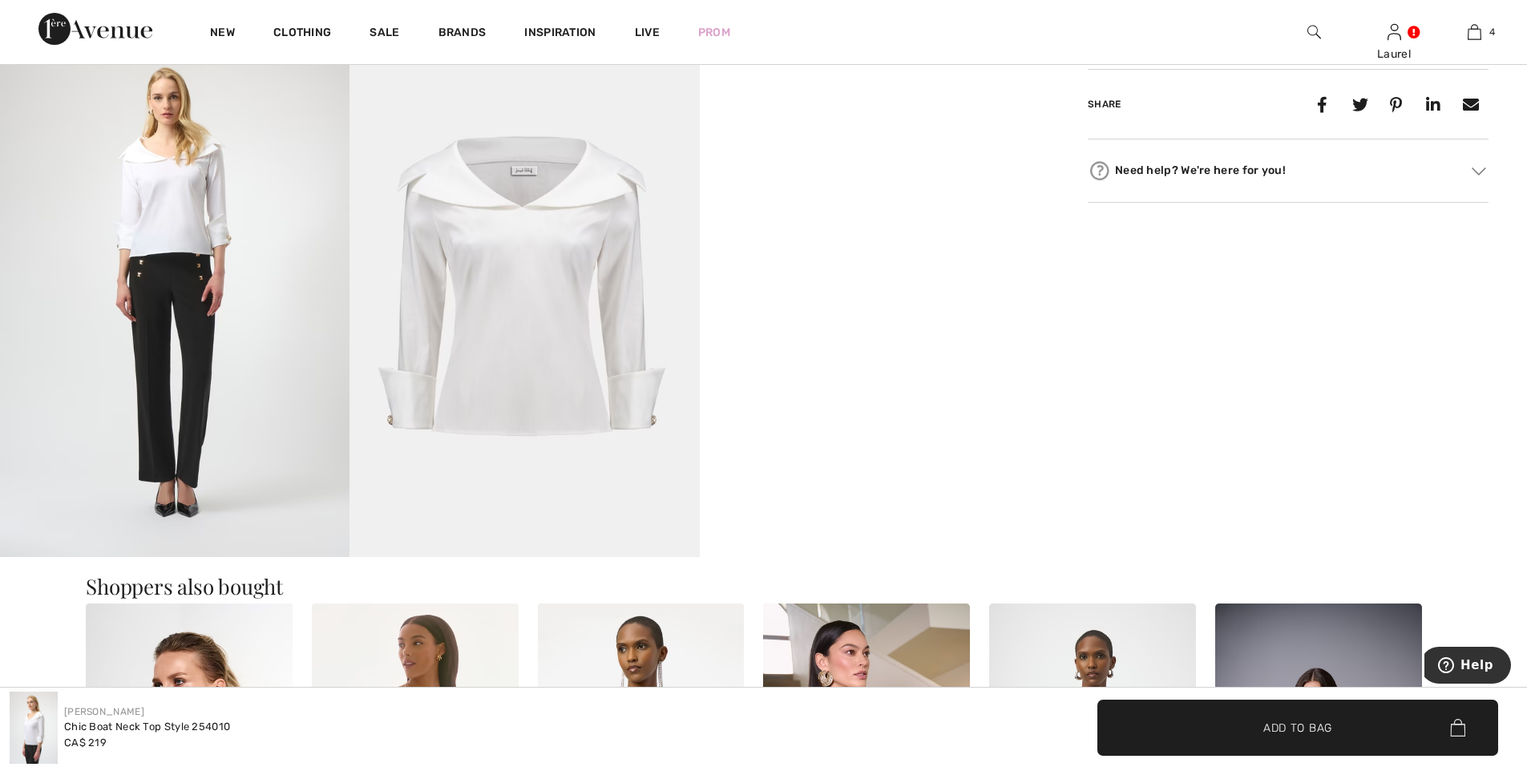
scroll to position [882, 0]
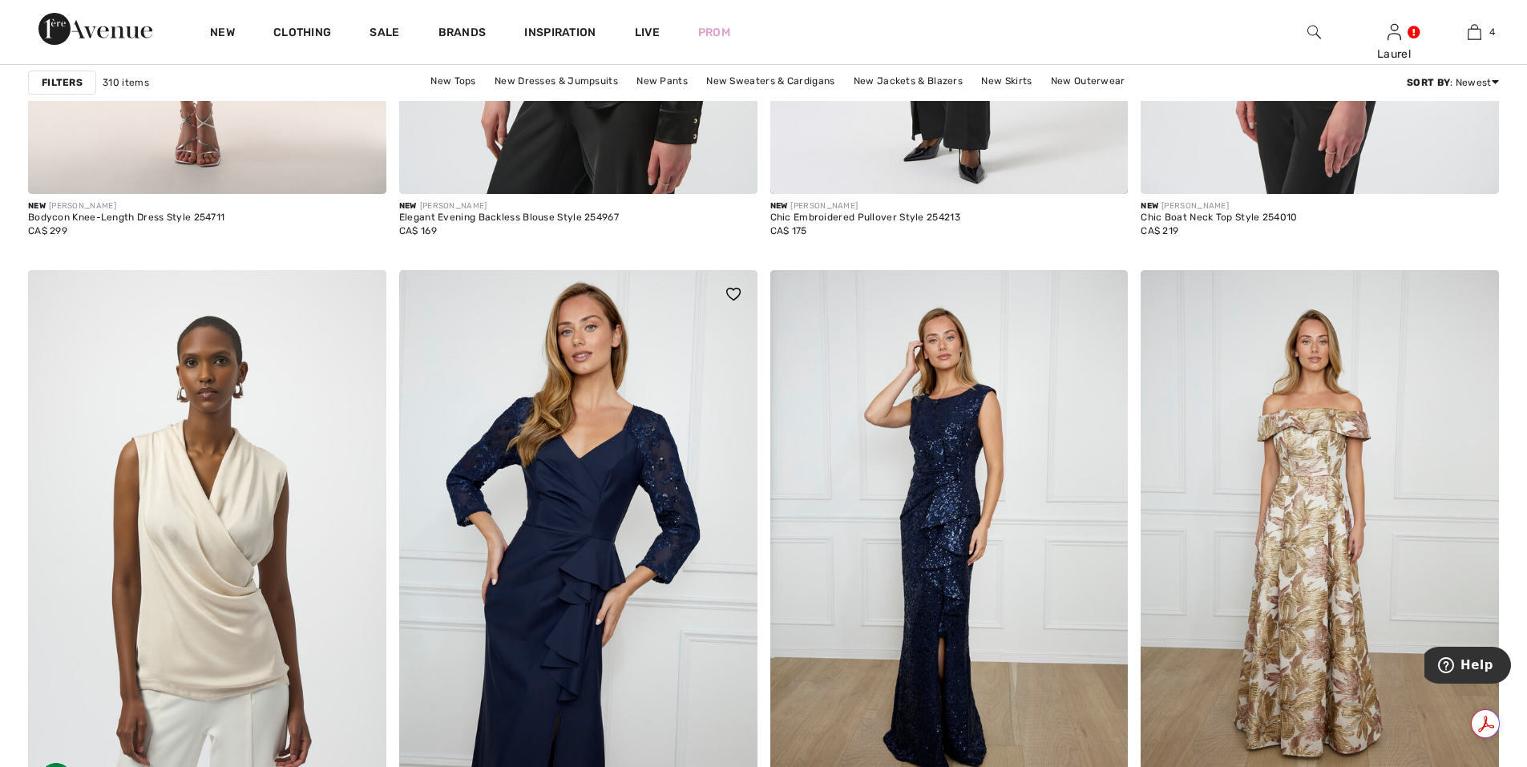
click at [456, 417] on img at bounding box center [578, 538] width 358 height 537
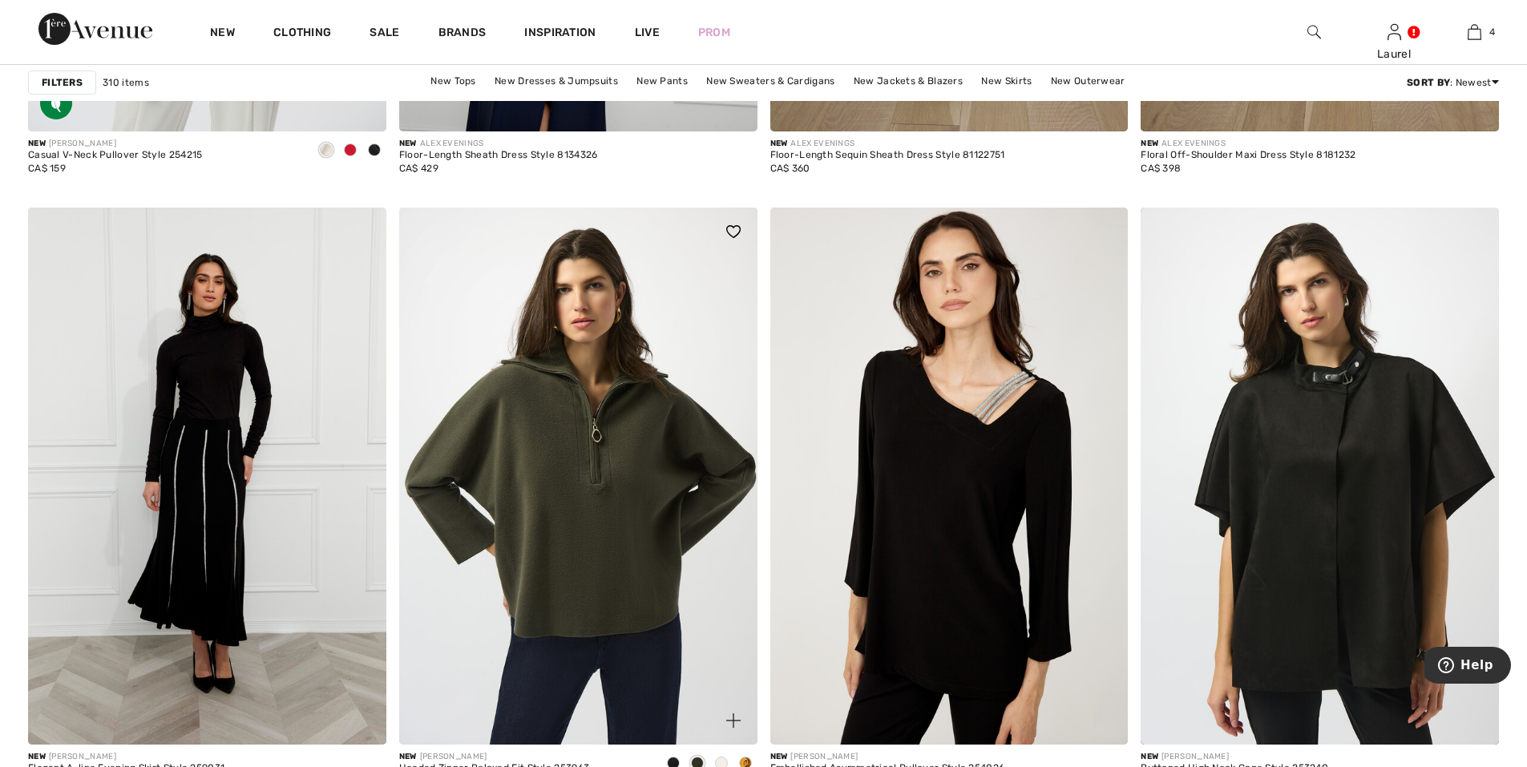
scroll to position [4009, 0]
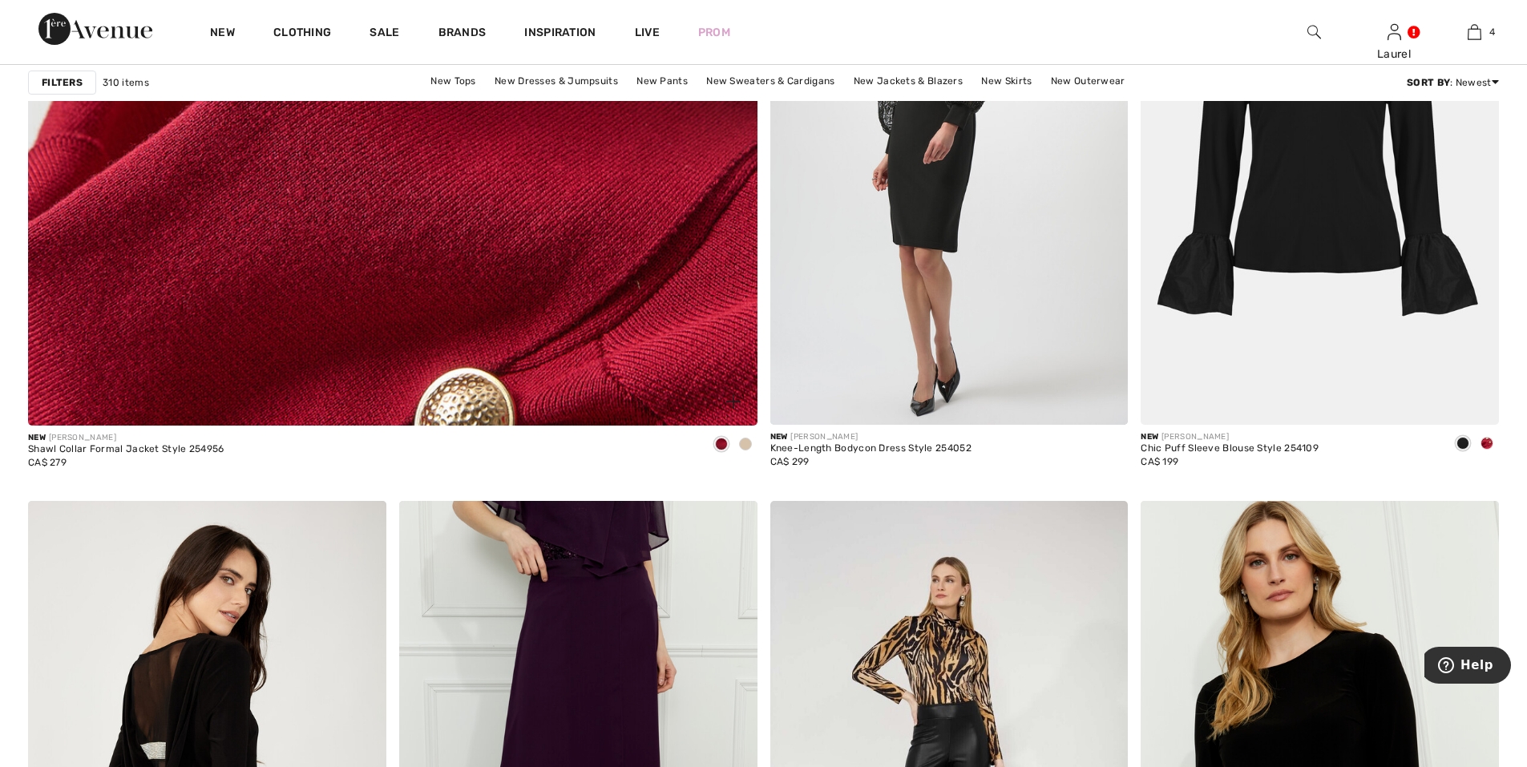
scroll to position [6013, 0]
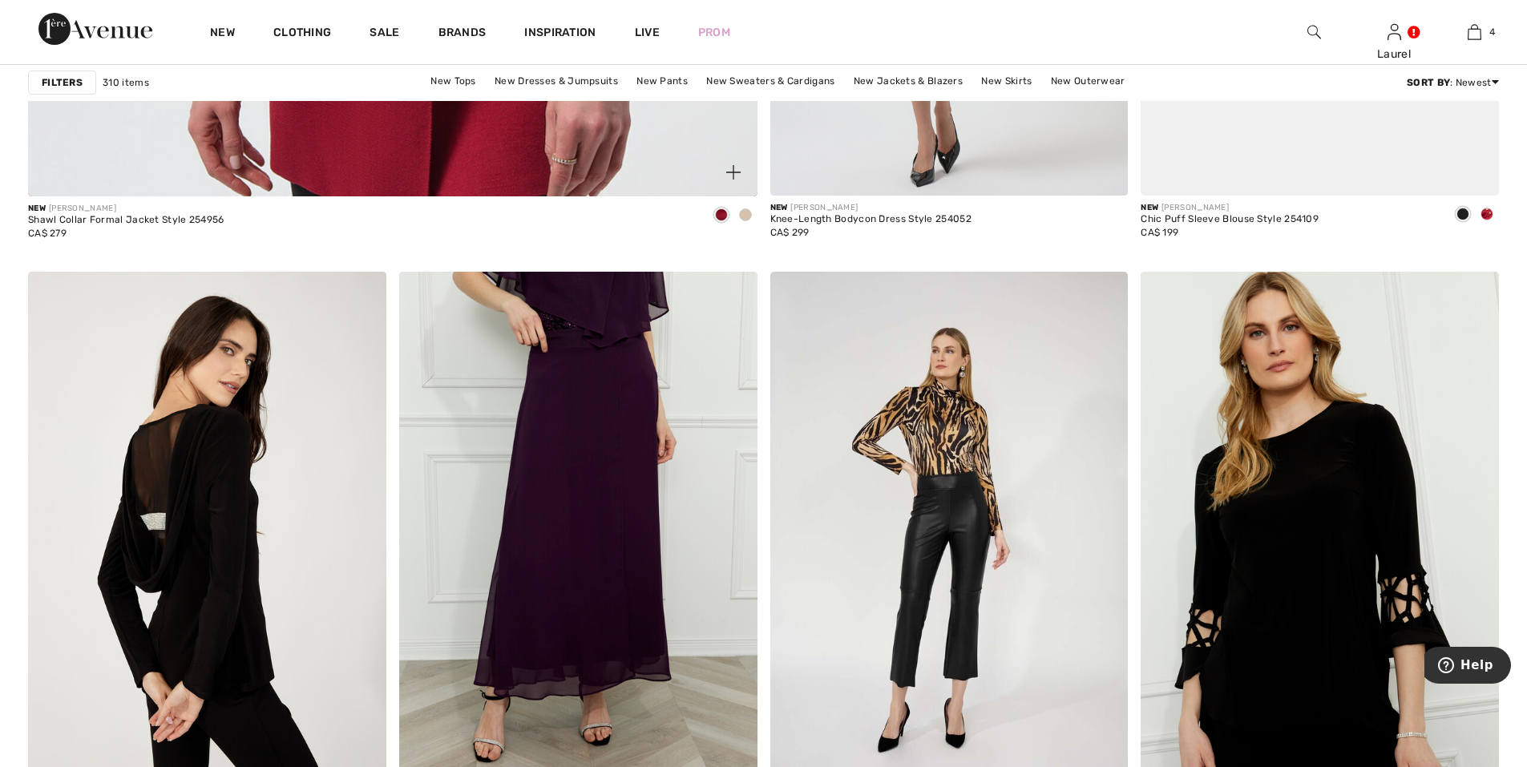
click at [746, 217] on span at bounding box center [745, 214] width 13 height 13
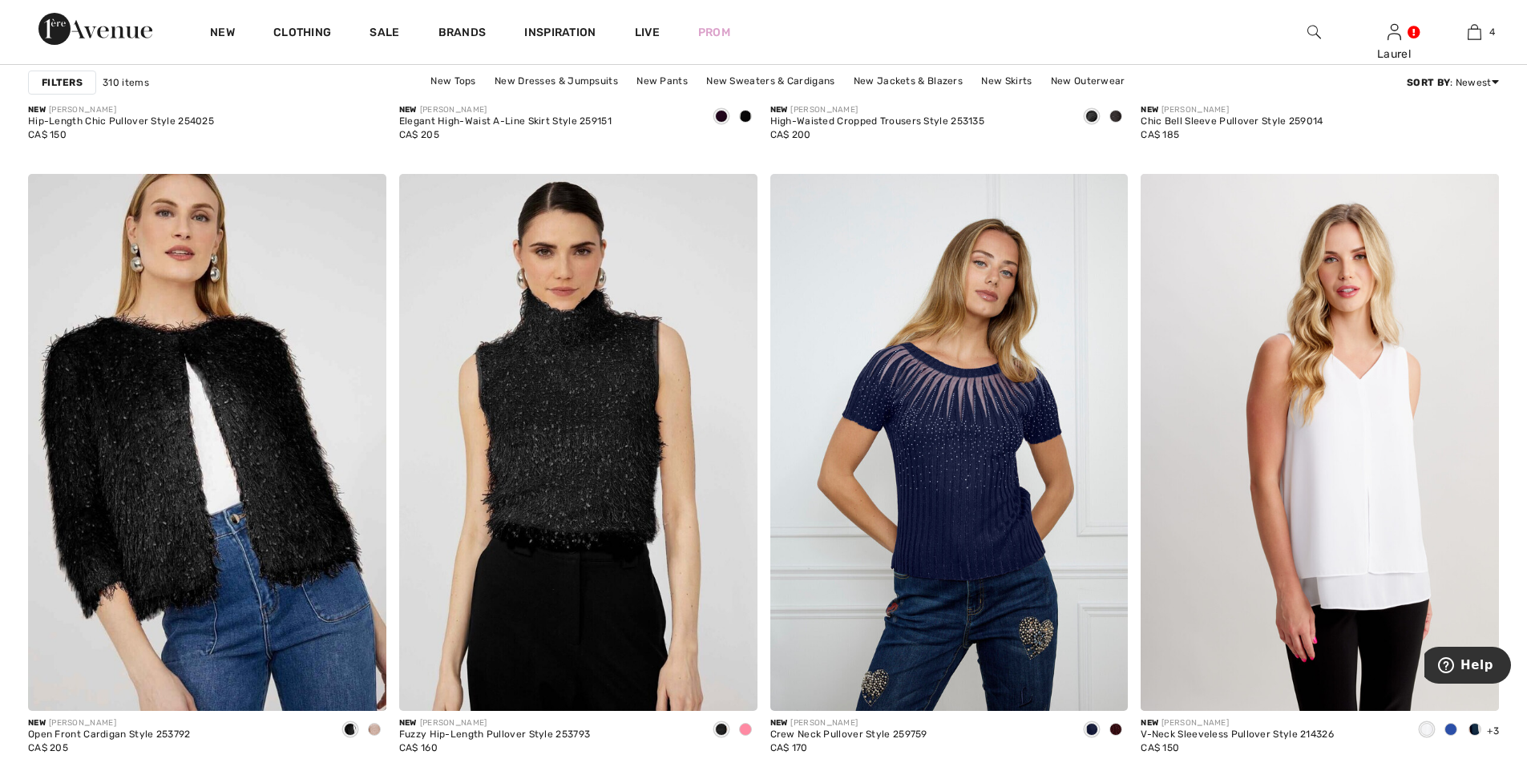
scroll to position [6735, 0]
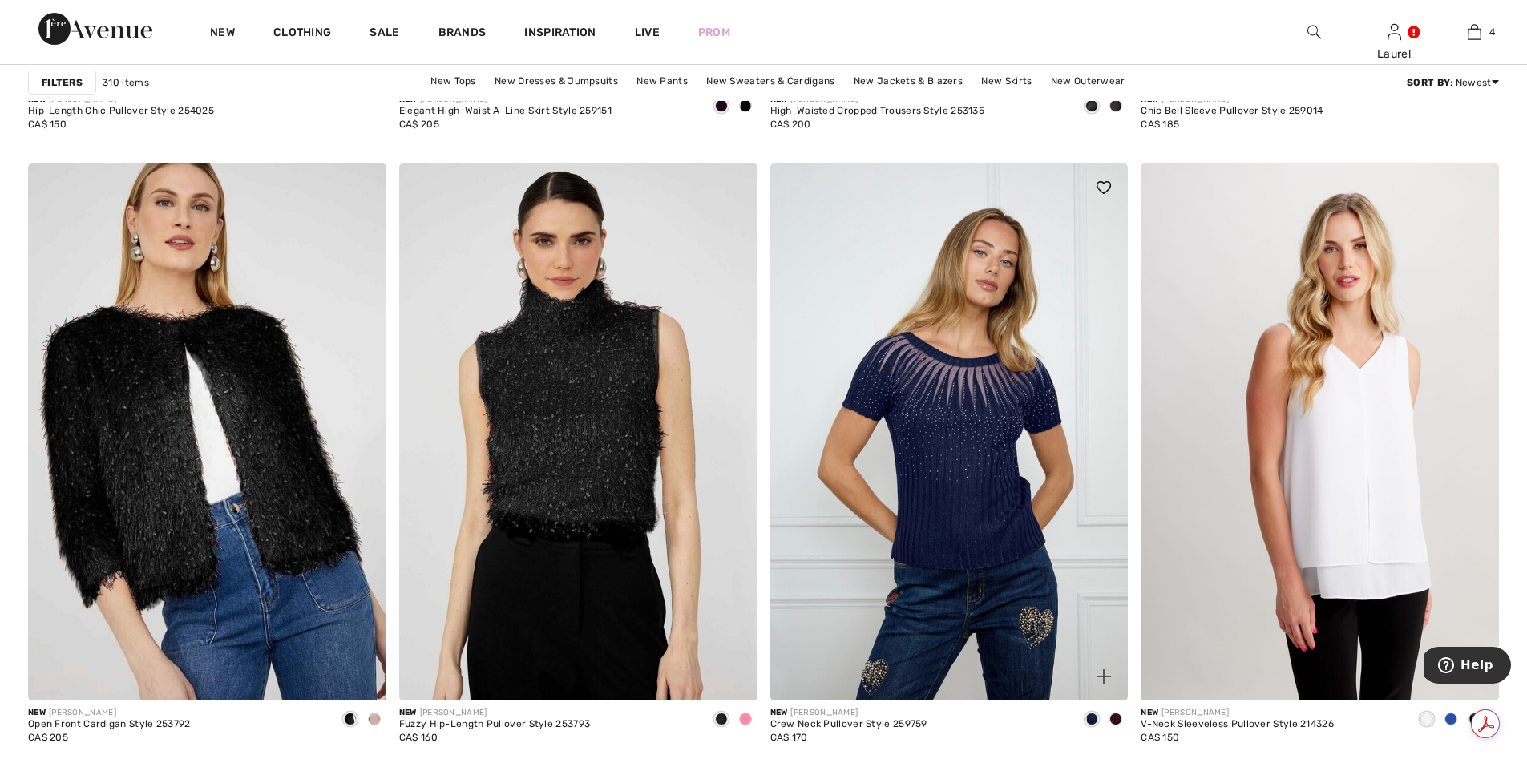
click at [1090, 721] on span at bounding box center [1092, 719] width 13 height 13
click at [1088, 723] on span at bounding box center [1092, 719] width 13 height 13
click at [1069, 620] on img at bounding box center [949, 432] width 358 height 537
click at [1072, 621] on img at bounding box center [949, 432] width 358 height 537
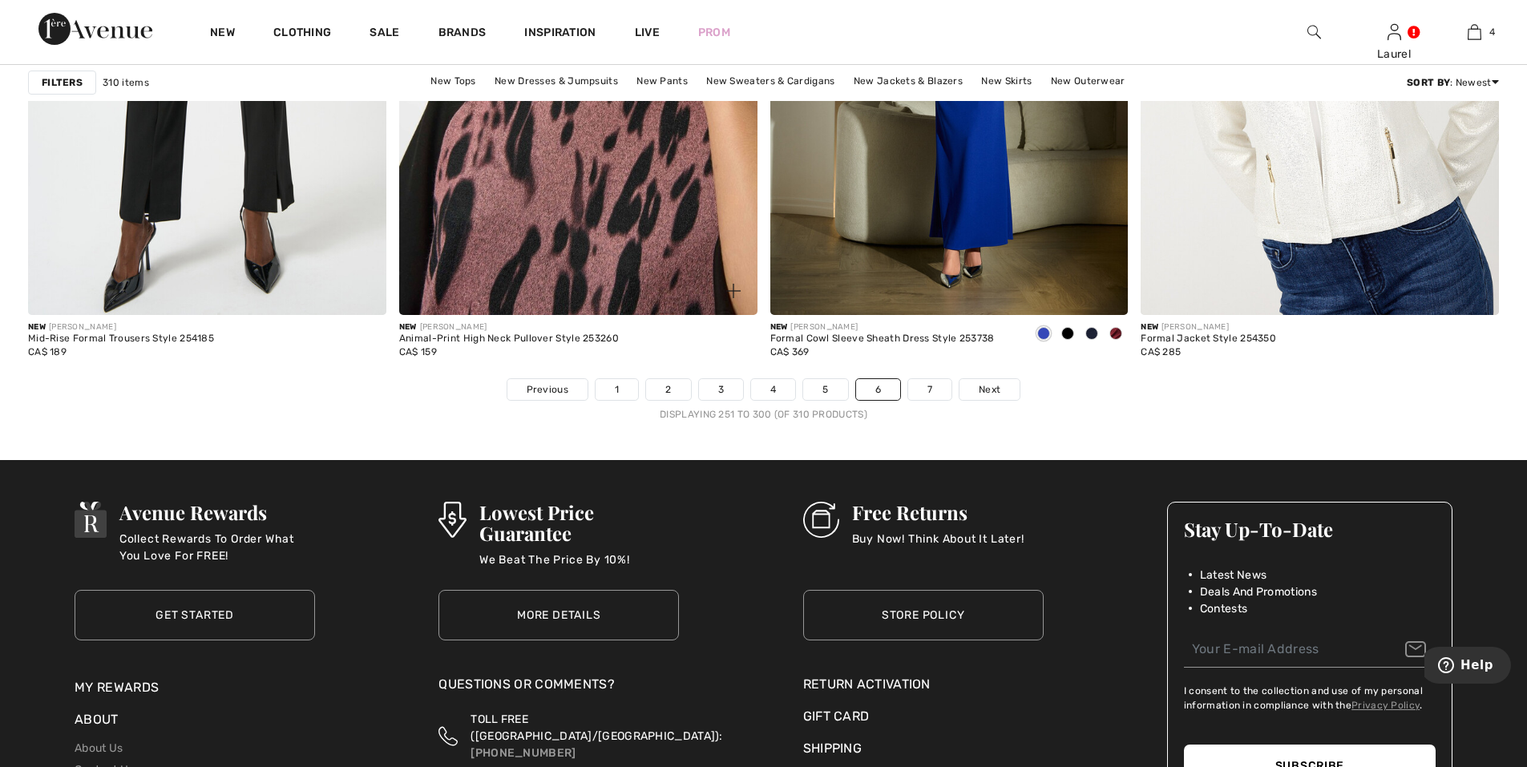
scroll to position [9220, 0]
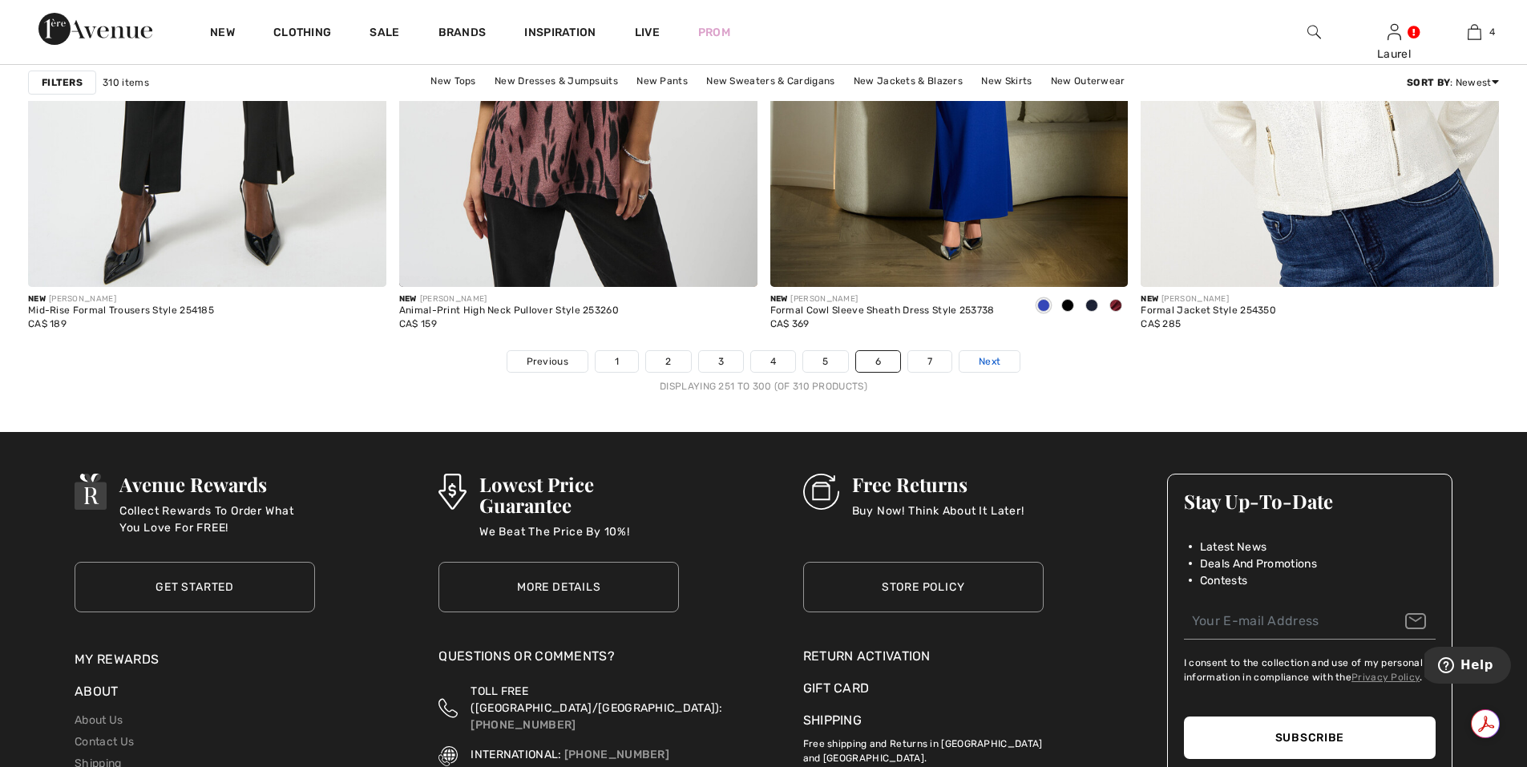
click at [993, 366] on span "Next" at bounding box center [990, 361] width 22 height 14
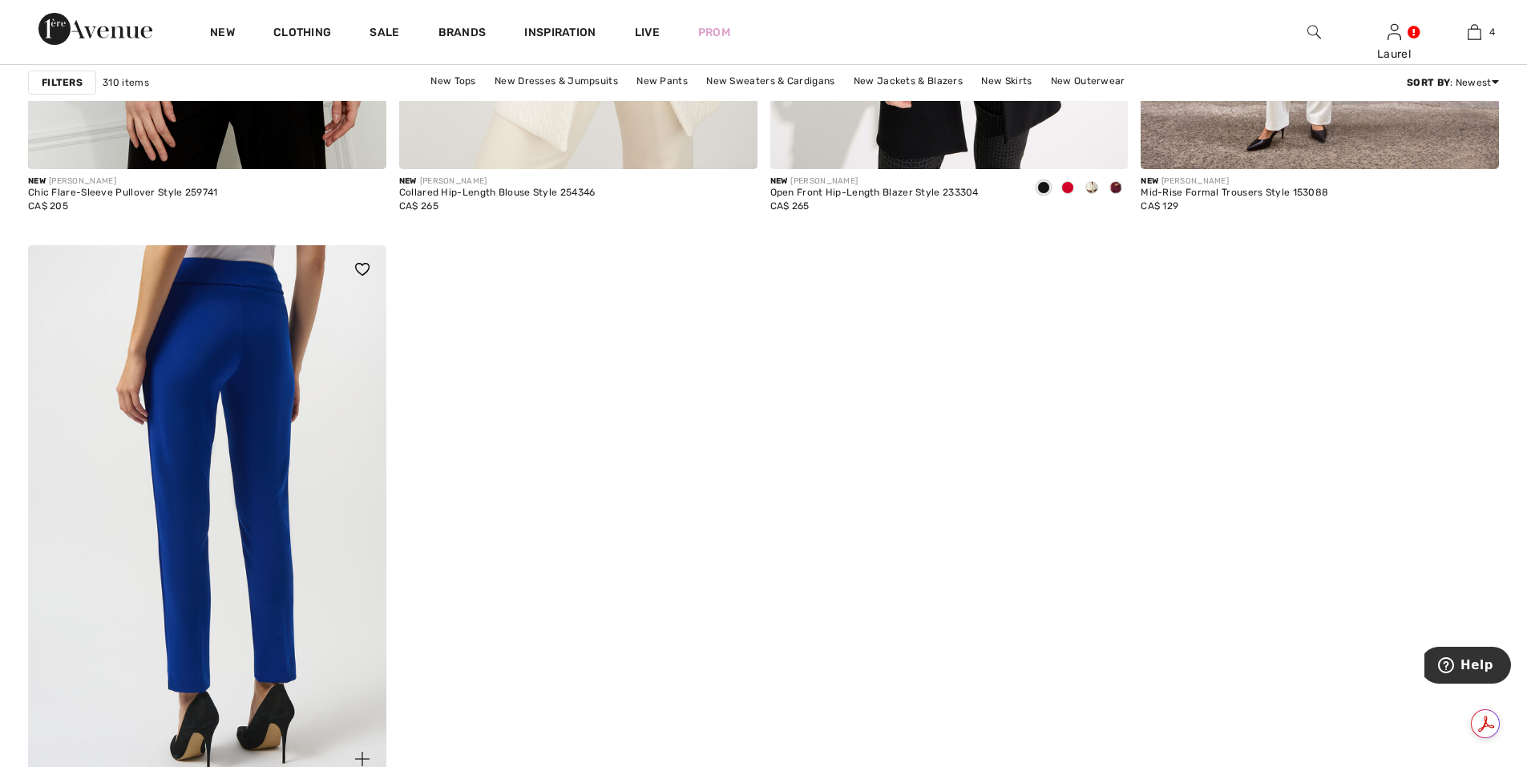
scroll to position [1844, 0]
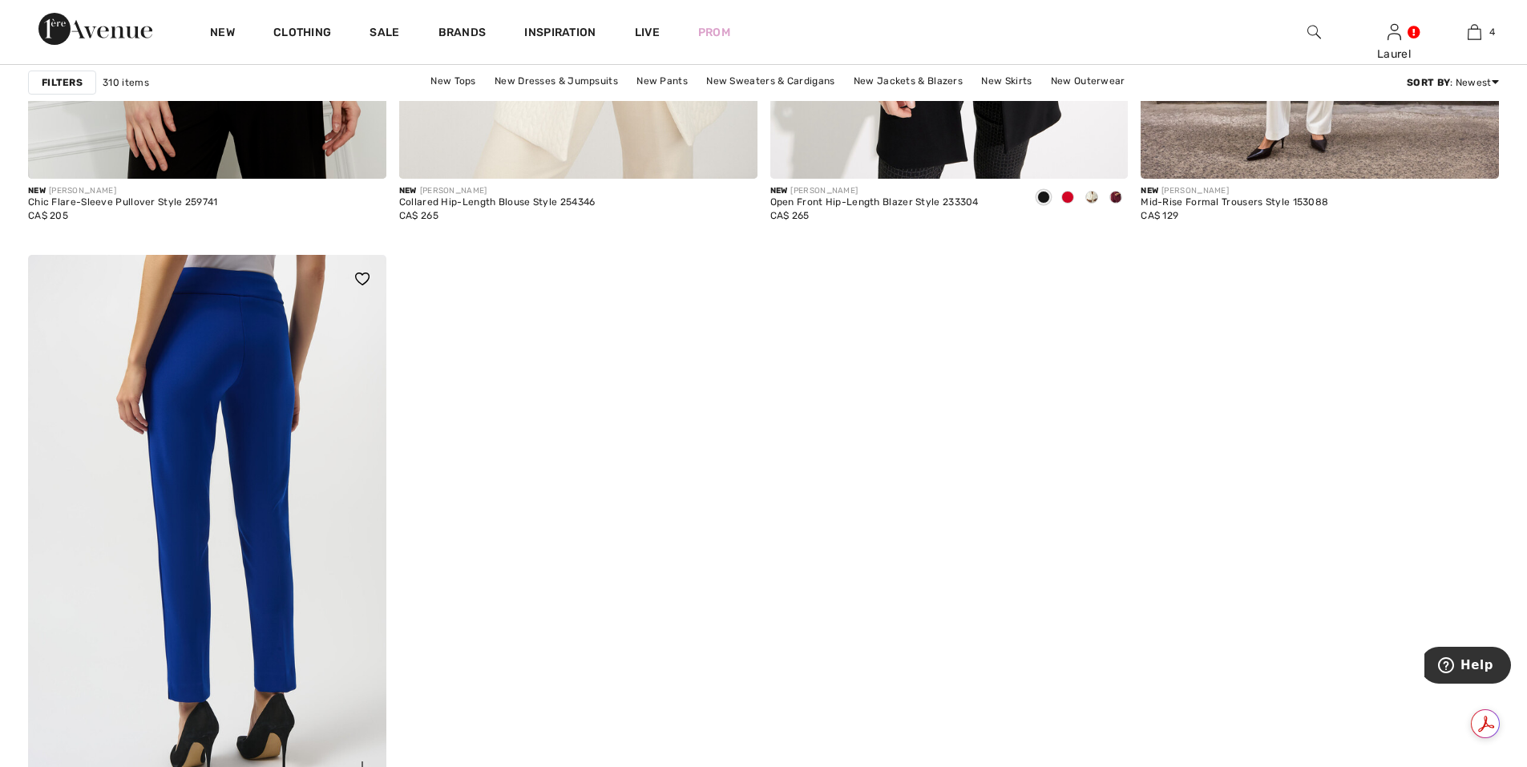
click img
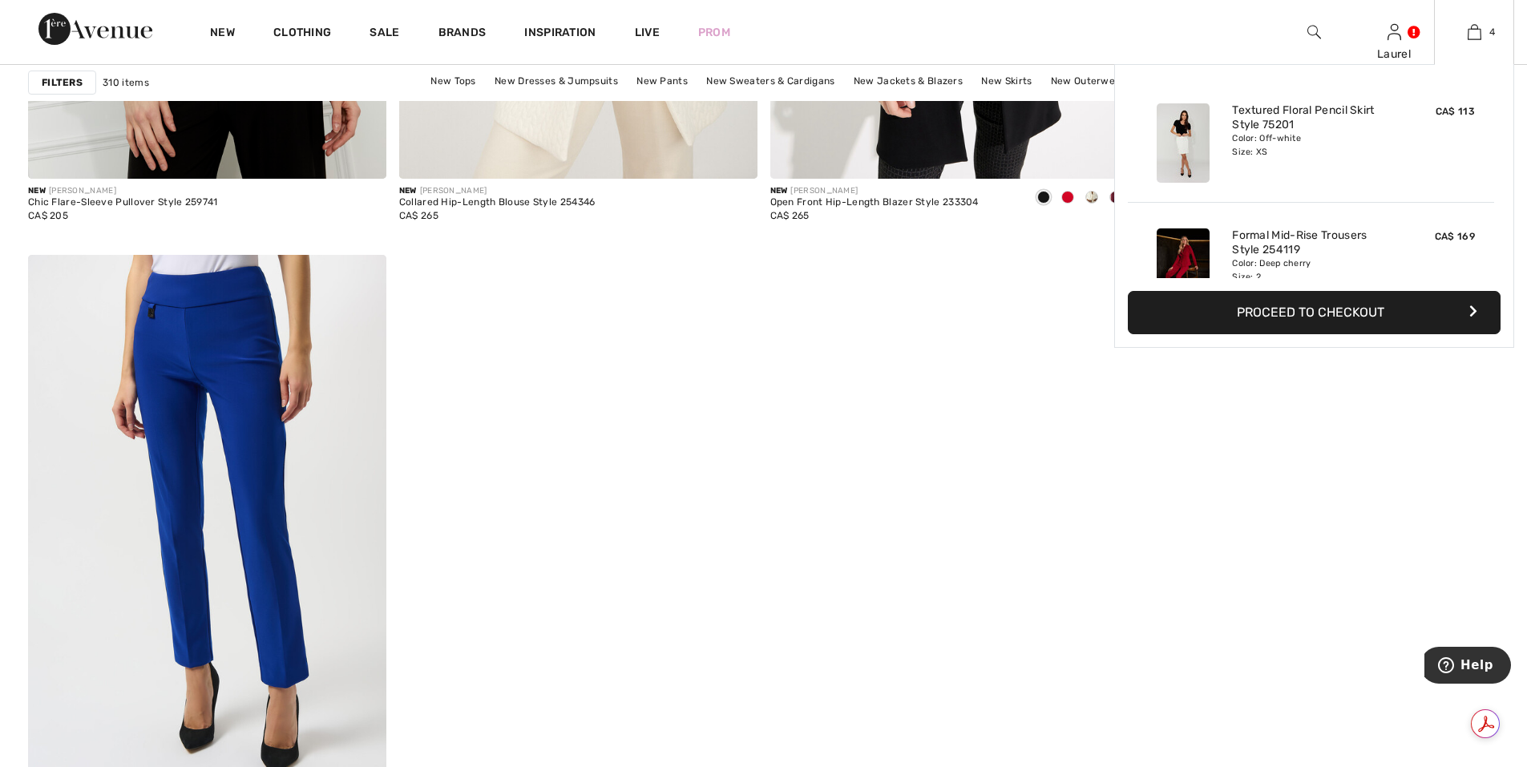
click at [1329, 309] on button "Proceed to Checkout" at bounding box center [1314, 312] width 373 height 43
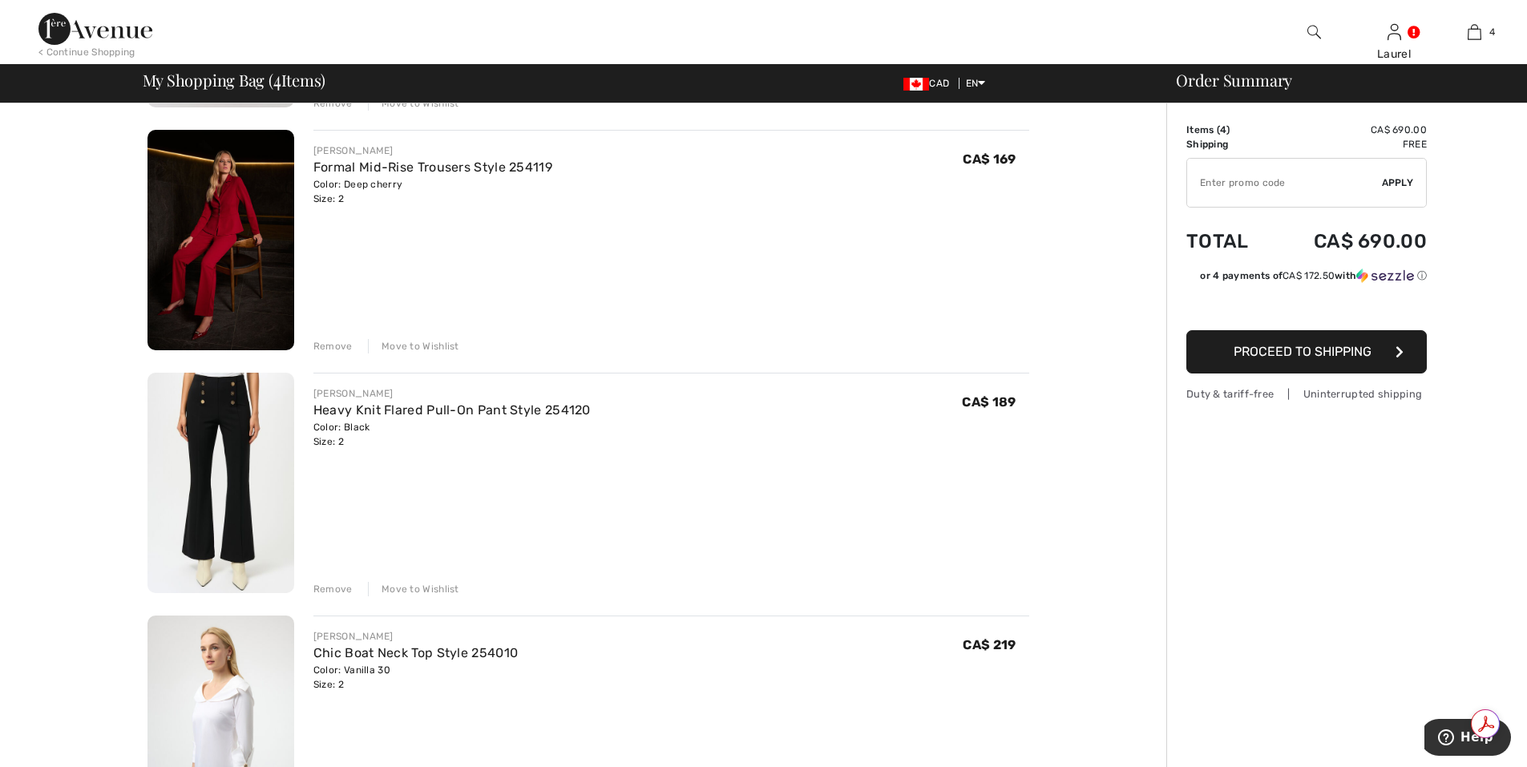
scroll to position [401, 0]
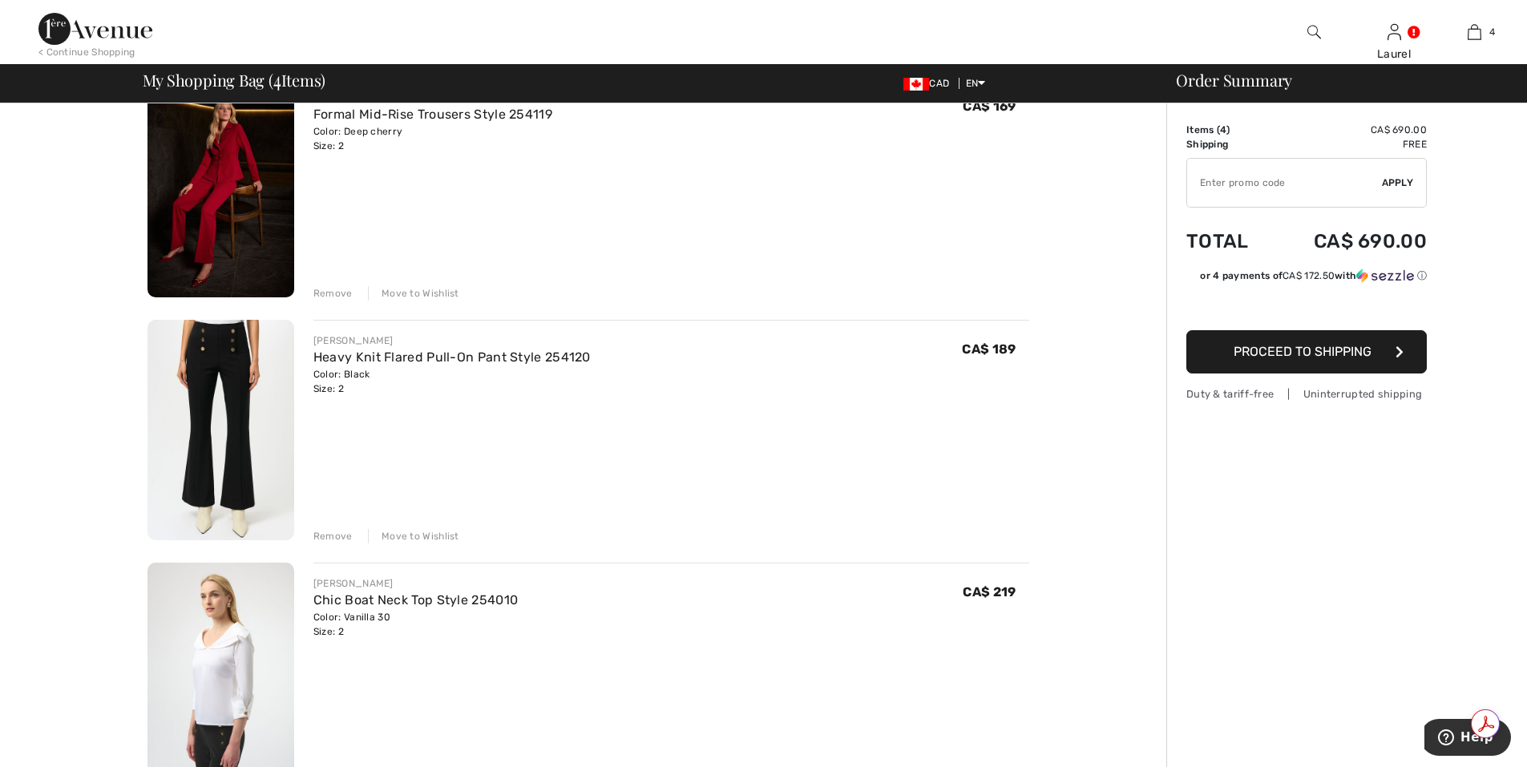
click at [341, 536] on div "Remove" at bounding box center [332, 536] width 39 height 14
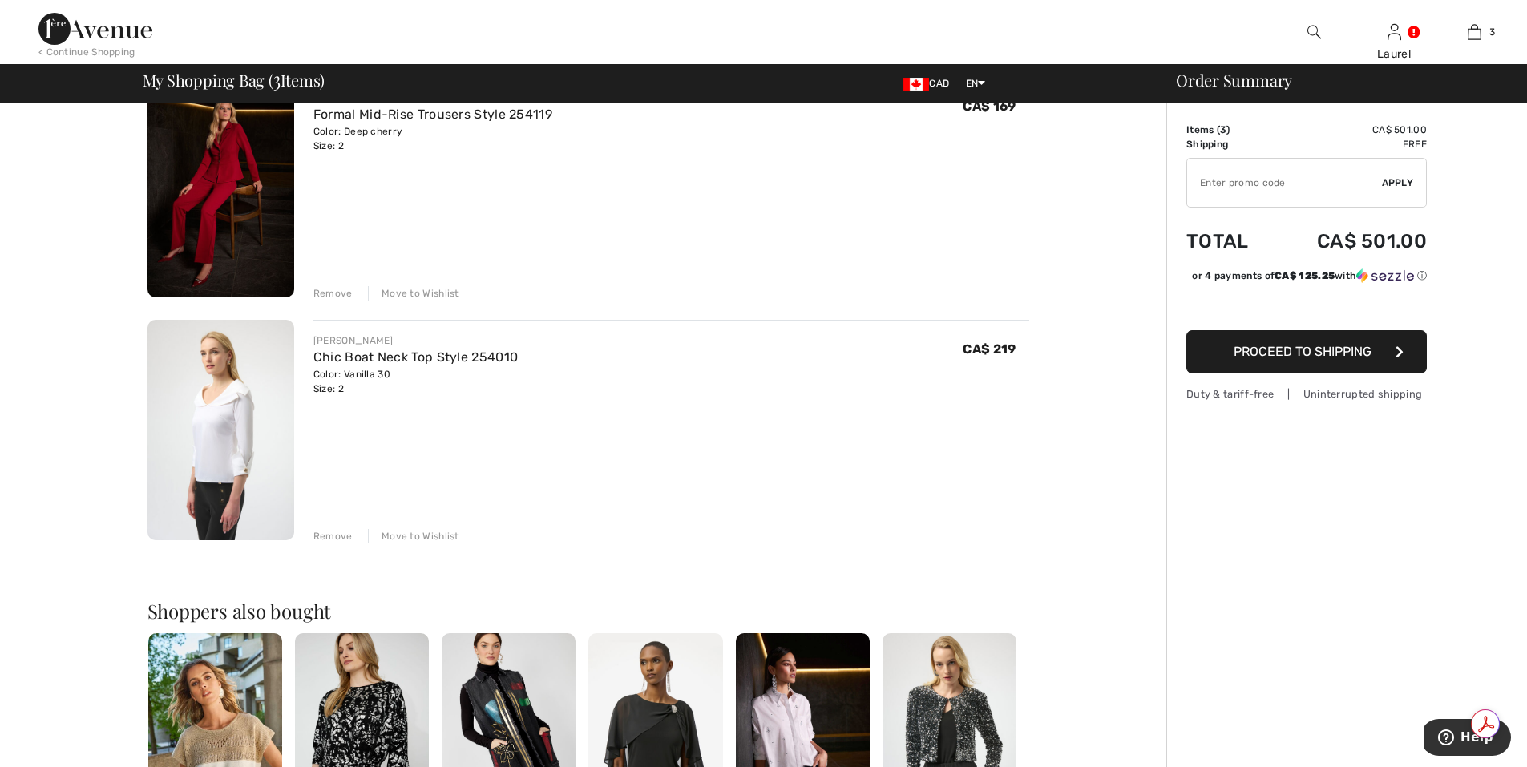
click at [272, 472] on img at bounding box center [221, 430] width 147 height 220
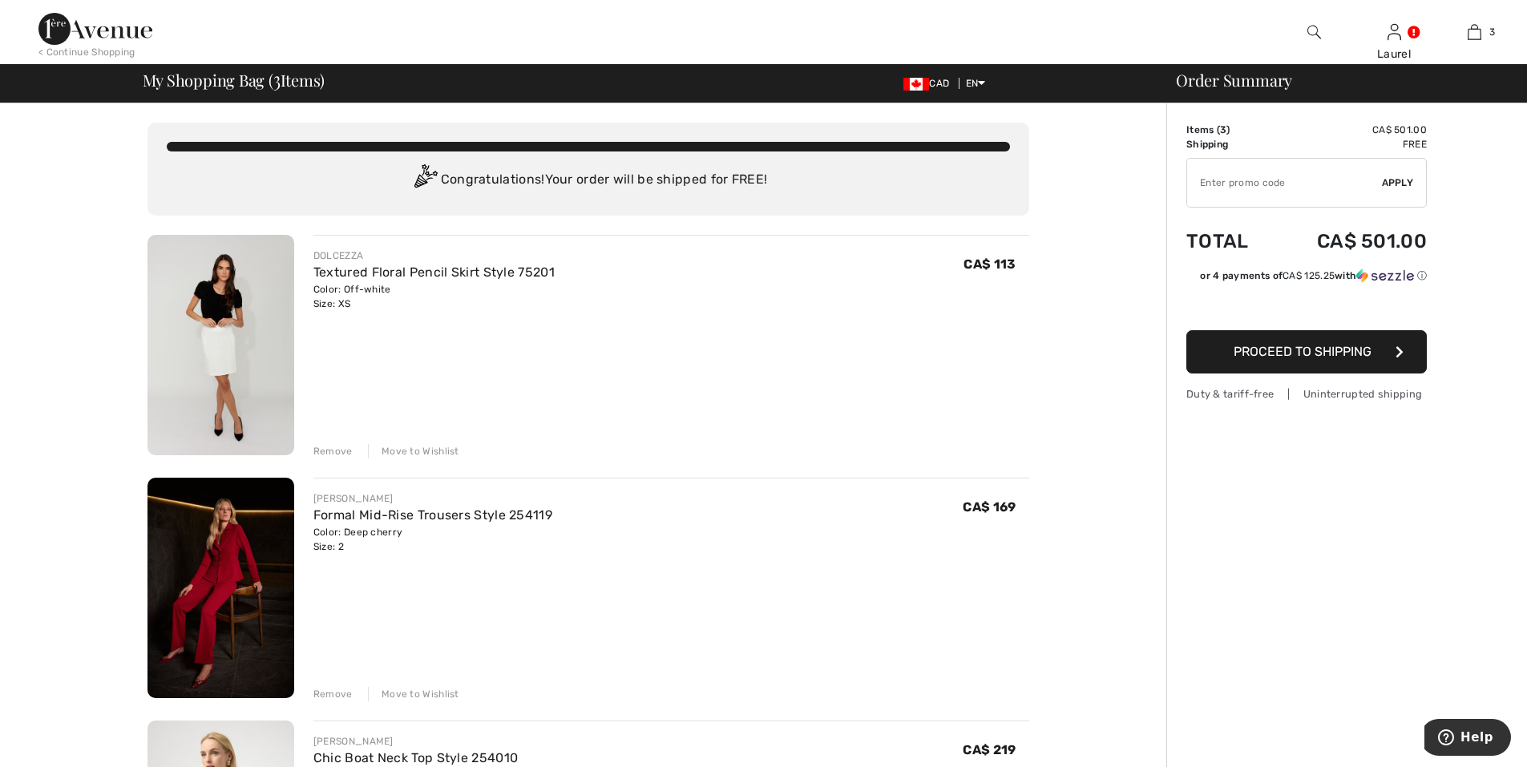
click at [236, 390] on img at bounding box center [221, 345] width 147 height 220
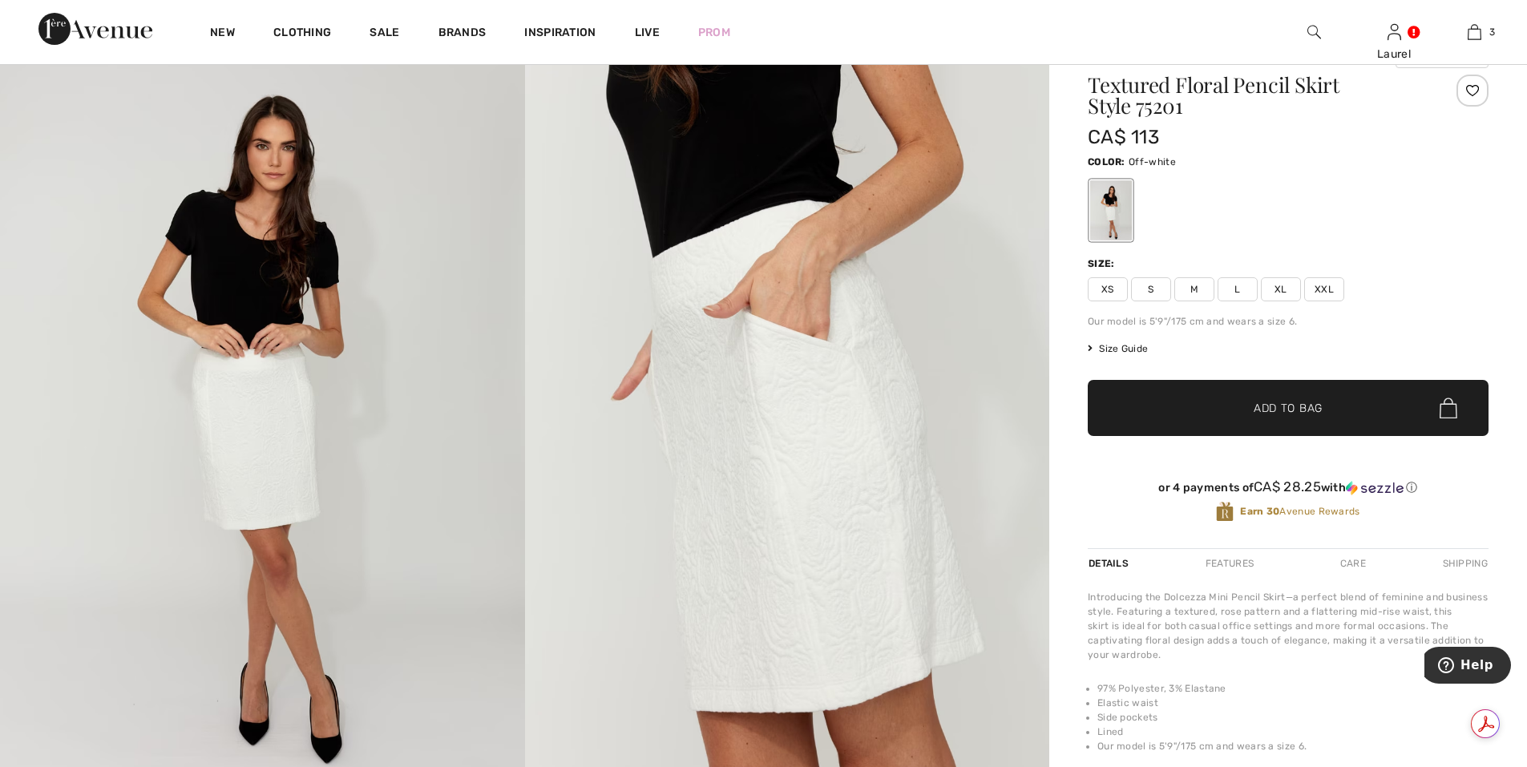
scroll to position [160, 0]
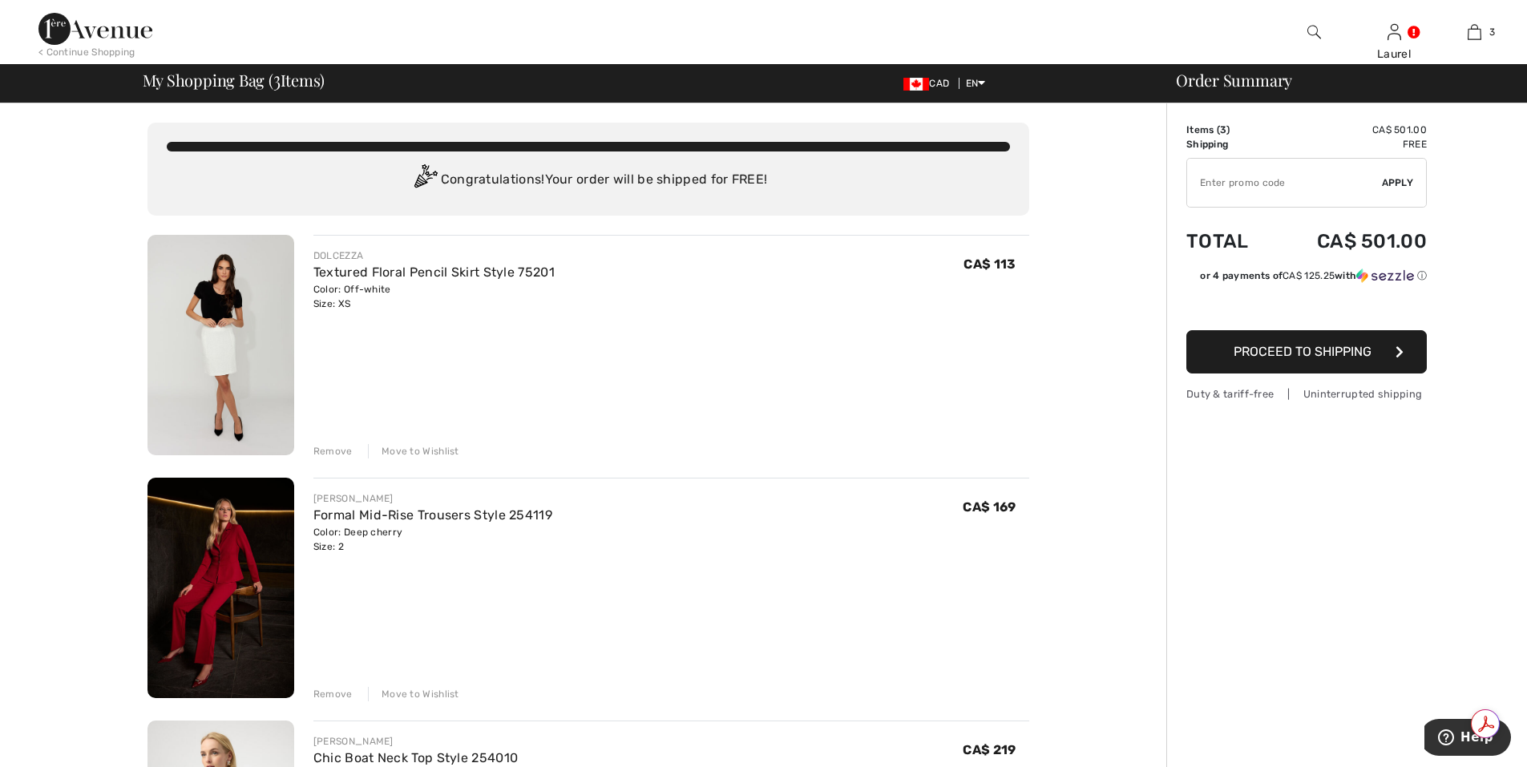
click at [1292, 350] on span "Proceed to Shipping" at bounding box center [1303, 351] width 138 height 15
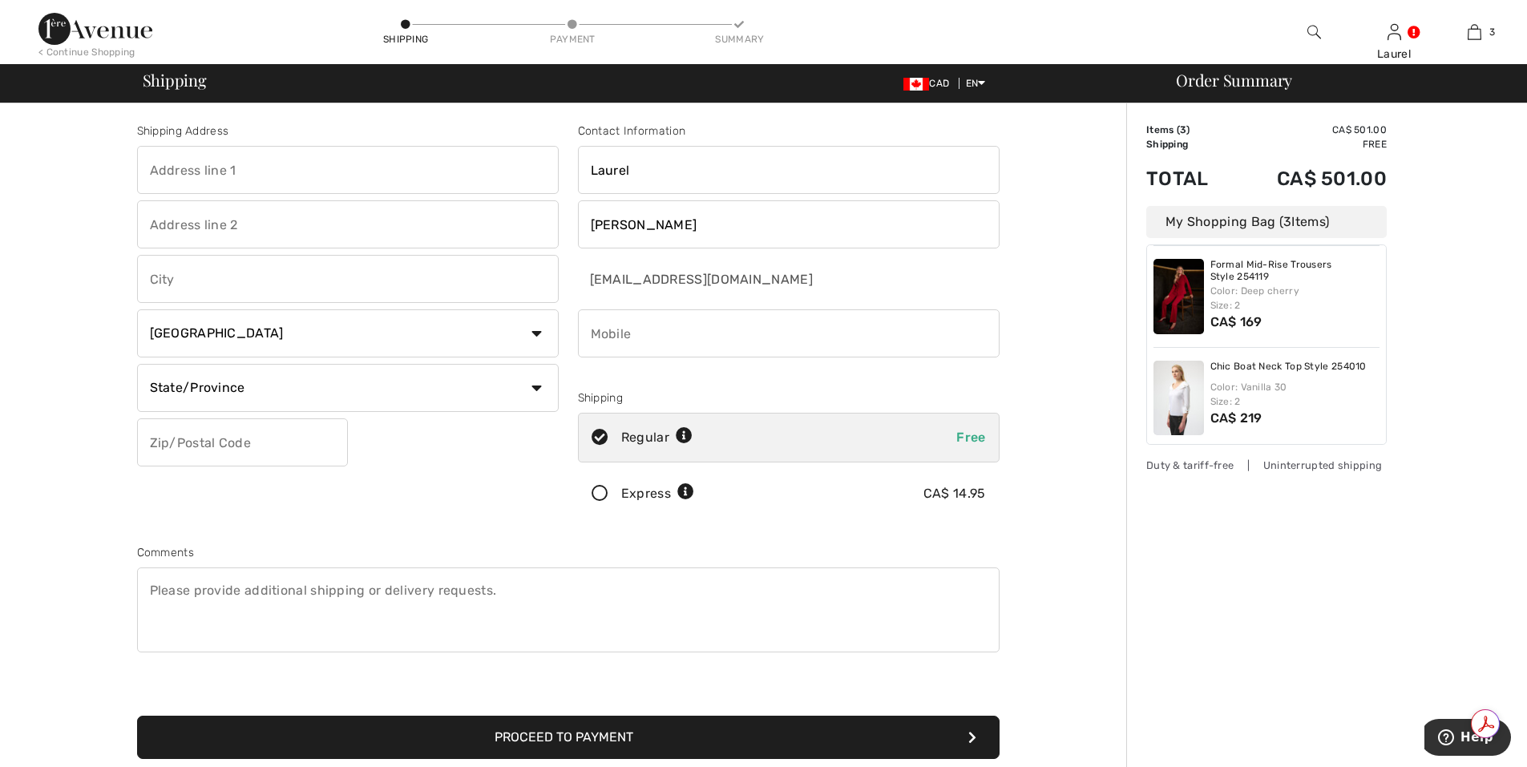
scroll to position [112, 0]
click at [1179, 395] on img at bounding box center [1179, 393] width 51 height 75
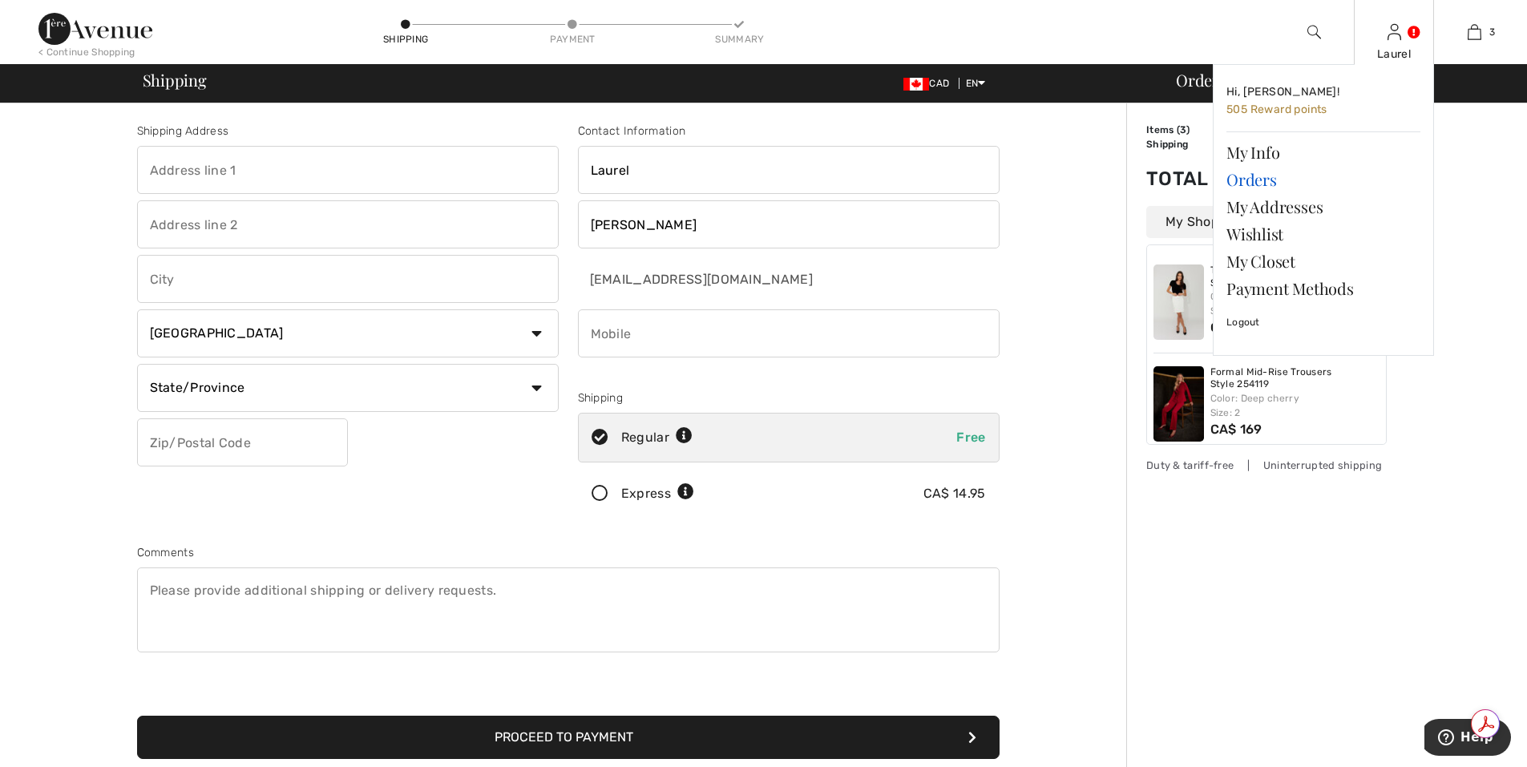
click at [1273, 181] on link "Orders" at bounding box center [1324, 179] width 194 height 27
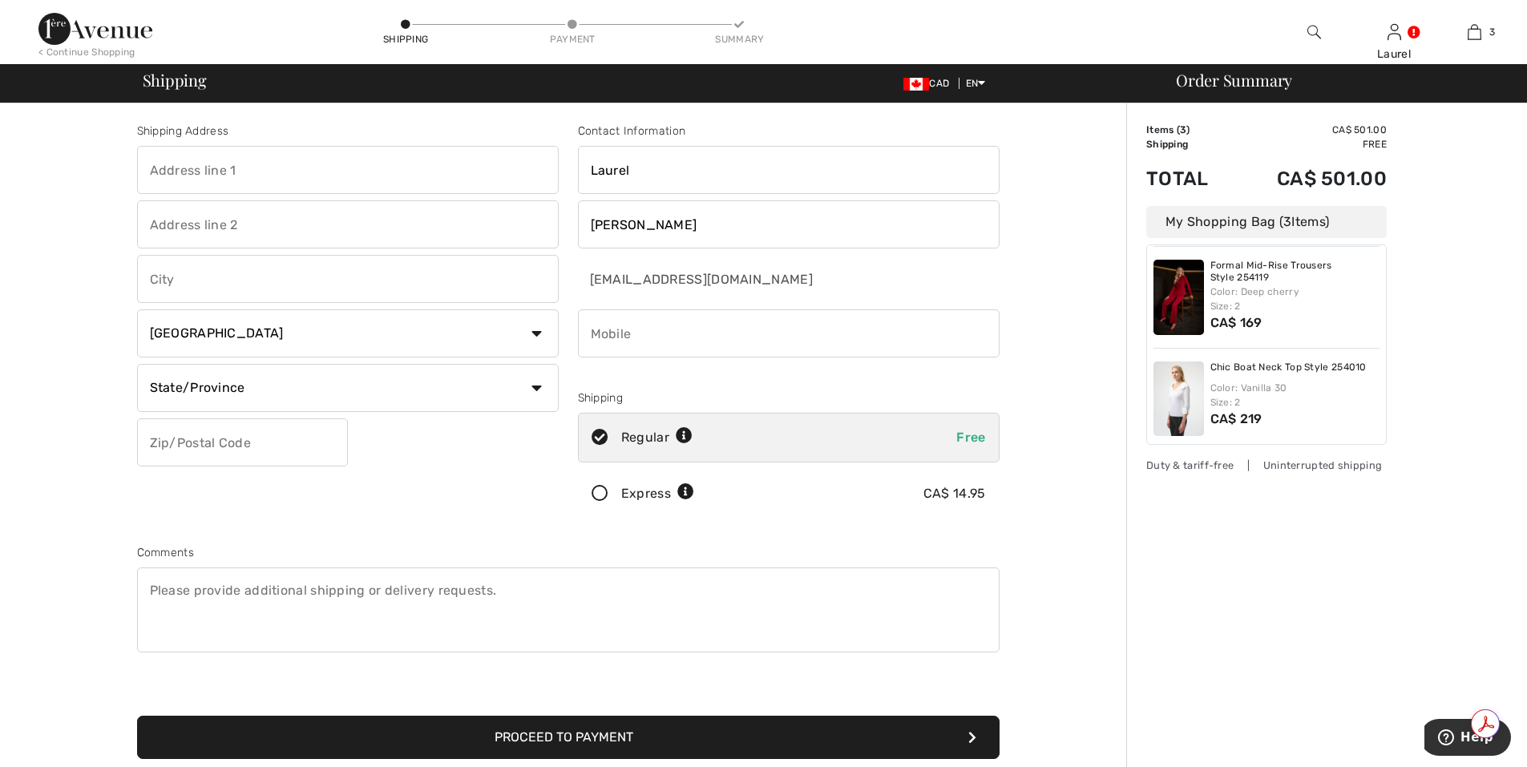
scroll to position [112, 0]
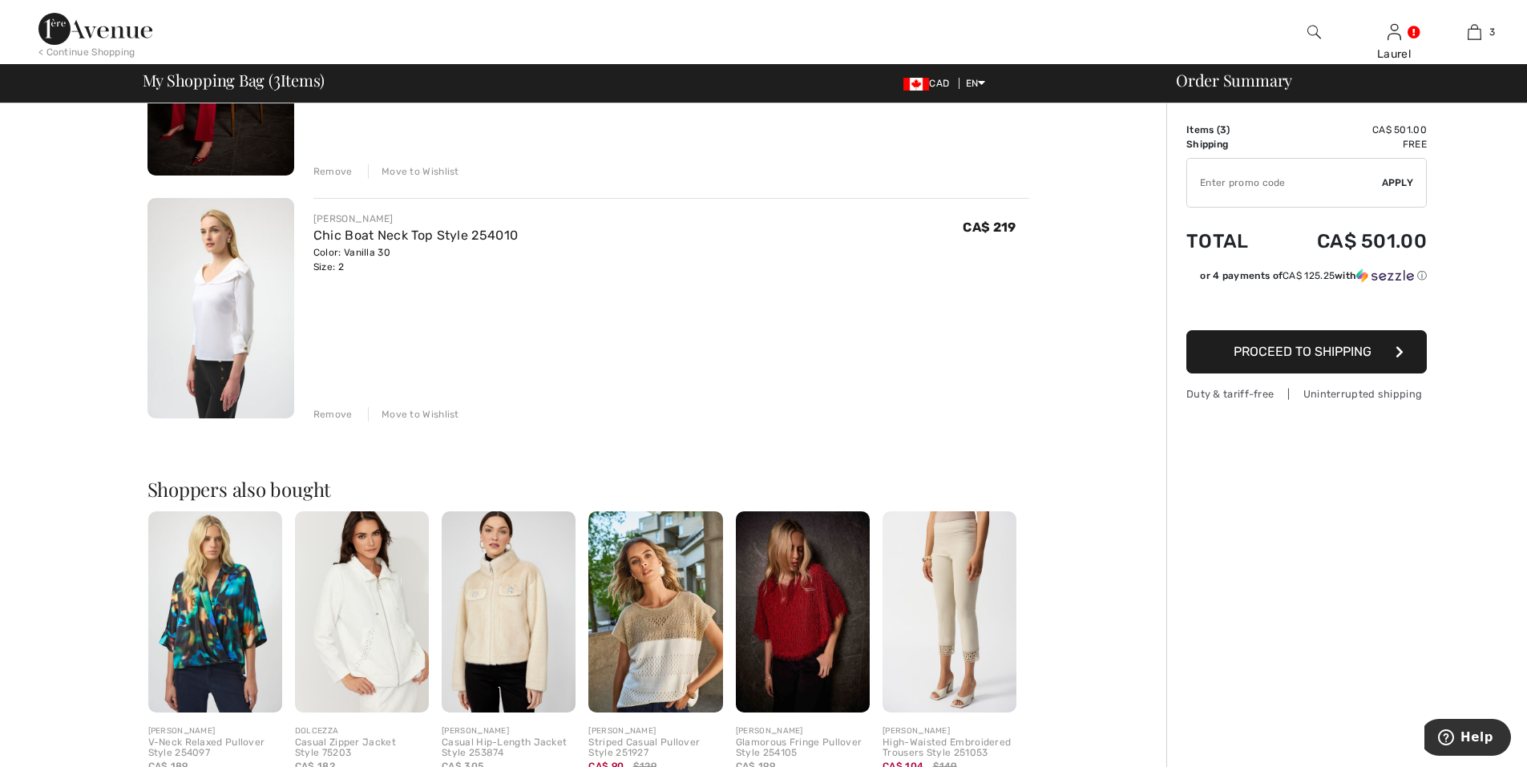
scroll to position [561, 0]
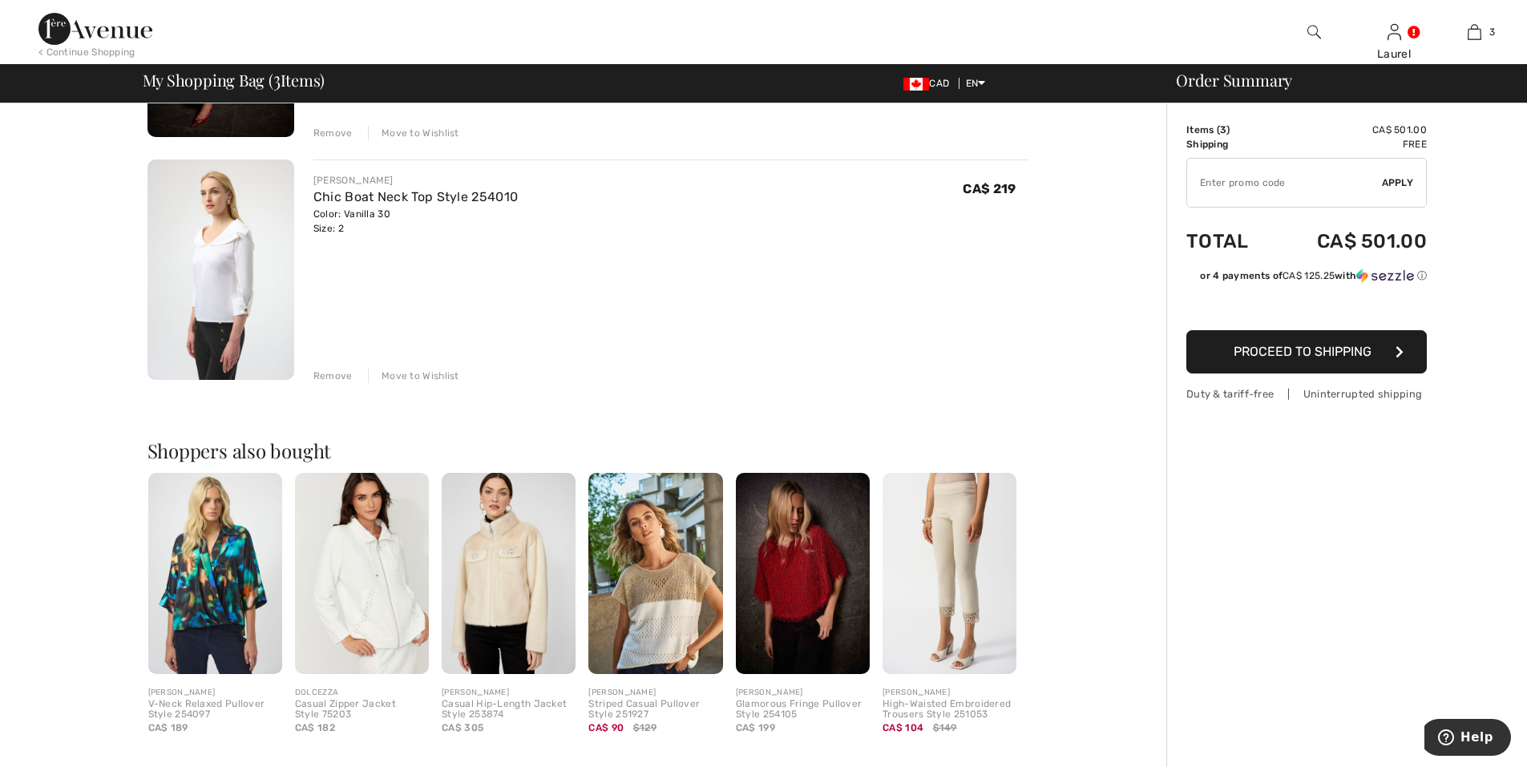
click at [220, 310] on img at bounding box center [221, 270] width 147 height 220
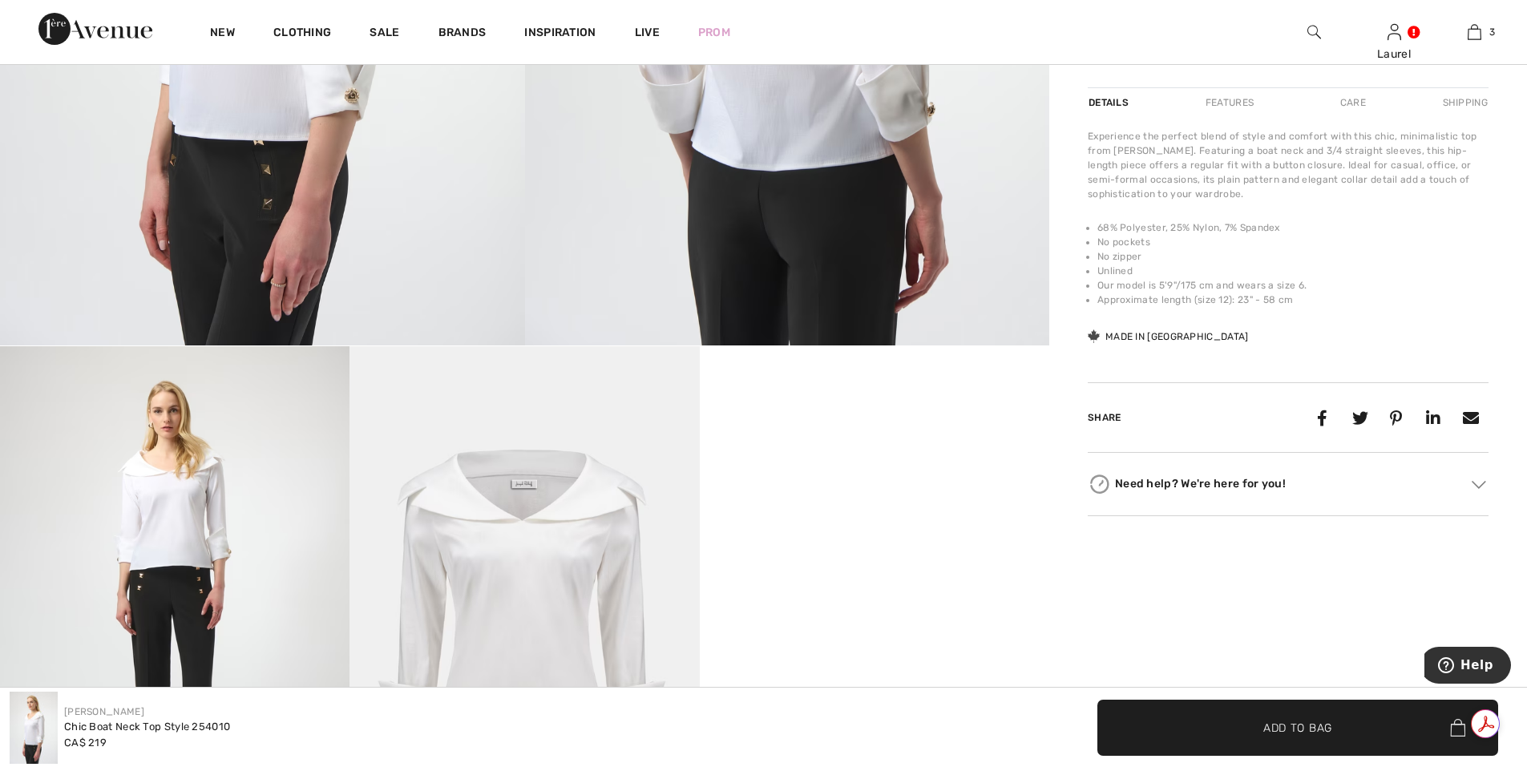
scroll to position [722, 0]
